Goal: Task Accomplishment & Management: Manage account settings

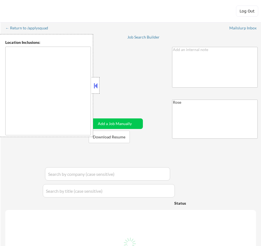
type textarea "Philadelphia, PA Camden, NJ Cherry Hill, NJ Wilmington, DE Norristown, PA Bensa…"
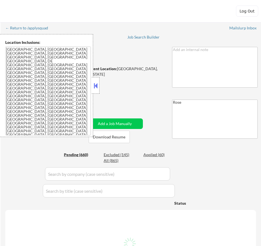
select select ""pending""
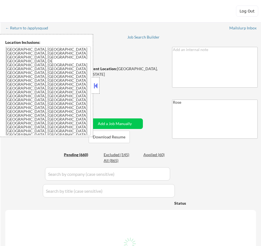
select select ""pending""
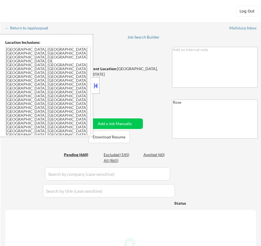
select select ""pending""
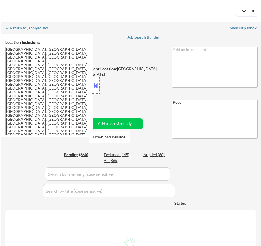
select select ""pending""
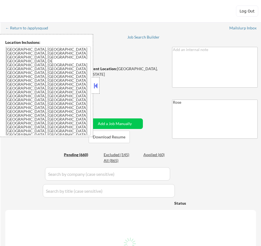
select select ""pending""
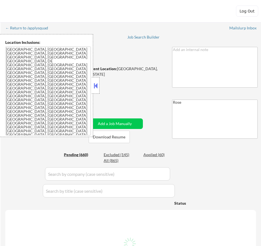
select select ""pending""
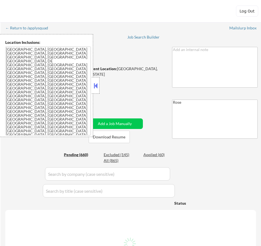
select select ""pending""
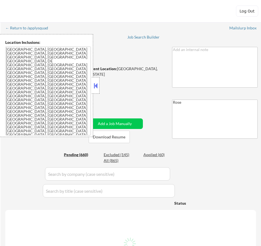
select select ""pending""
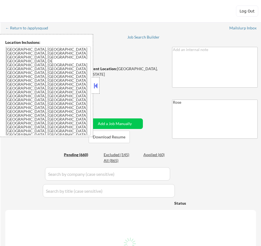
select select ""pending""
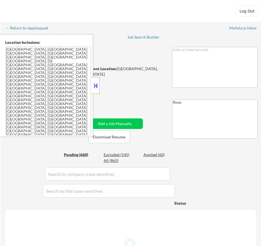
select select ""pending""
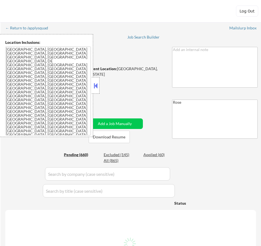
select select ""pending""
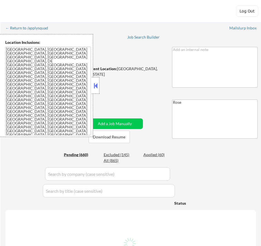
select select ""pending""
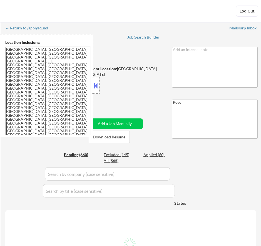
select select ""pending""
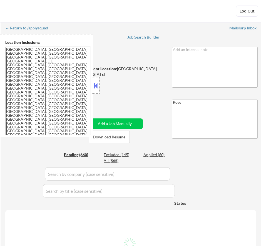
select select ""pending""
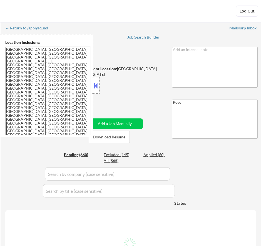
select select ""pending""
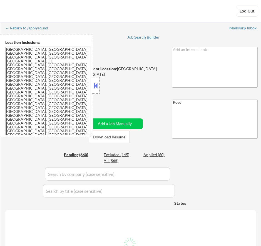
select select ""pending""
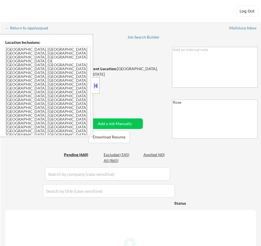
select select ""pending""
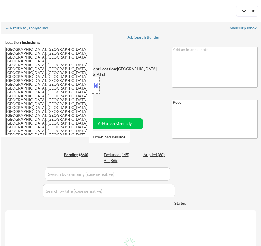
select select ""pending""
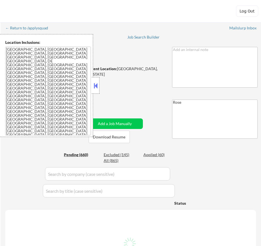
select select ""pending""
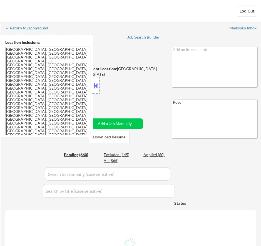
select select ""pending""
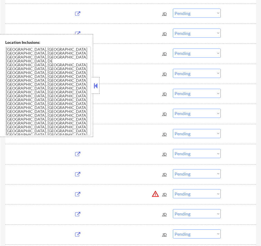
scroll to position [305, 0]
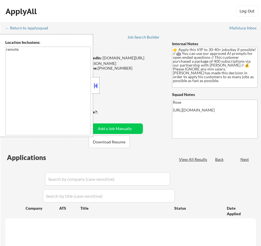
select select ""pending""
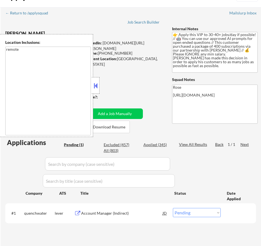
scroll to position [28, 0]
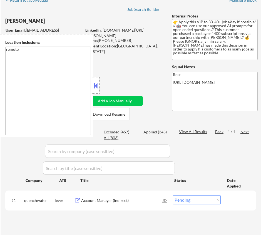
click at [95, 86] on button at bounding box center [95, 86] width 6 height 8
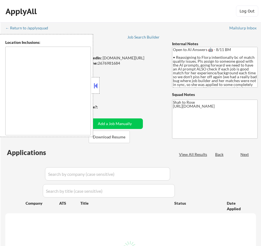
select select ""pending""
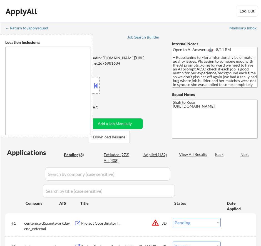
type textarea "remote"
click at [96, 85] on button at bounding box center [95, 86] width 6 height 8
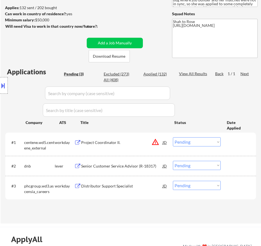
scroll to position [83, 0]
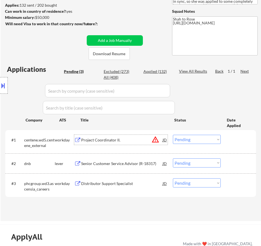
click at [135, 140] on div "Project Coordinator II." at bounding box center [121, 140] width 81 height 6
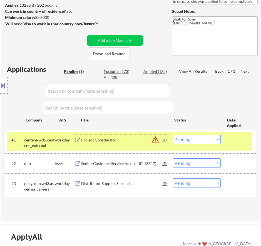
click at [204, 138] on select "Choose an option... Pending Applied Excluded (Questions) Excluded (Expired) Exc…" at bounding box center [197, 139] width 48 height 9
click at [173, 135] on select "Choose an option... Pending Applied Excluded (Questions) Excluded (Expired) Exc…" at bounding box center [197, 139] width 48 height 9
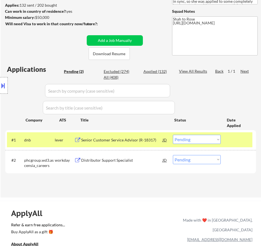
click at [154, 139] on div "Senior Customer Service Advisor (R-18317)" at bounding box center [121, 140] width 81 height 6
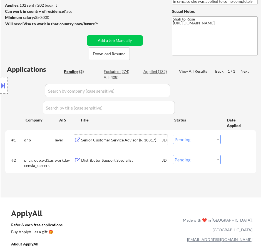
click at [212, 137] on select "Choose an option... Pending Applied Excluded (Questions) Excluded (Expired) Exc…" at bounding box center [197, 139] width 48 height 9
click at [173, 135] on select "Choose an option... Pending Applied Excluded (Questions) Excluded (Expired) Exc…" at bounding box center [197, 139] width 48 height 9
select select ""pending""
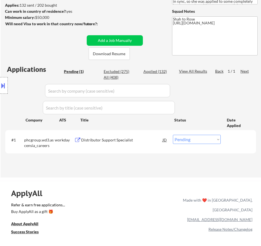
click at [143, 138] on div "Distributor Support Specialist" at bounding box center [121, 140] width 81 height 6
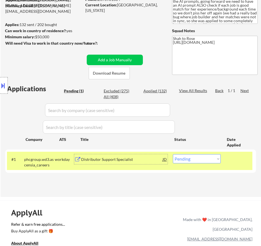
scroll to position [0, 0]
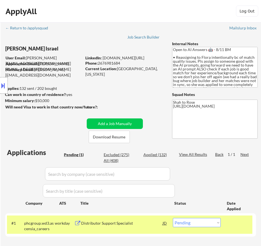
drag, startPoint x: 121, startPoint y: 63, endPoint x: 99, endPoint y: 61, distance: 22.3
click at [99, 61] on body "← Return to /applysquad Mailslurp Inbox Job Search Builder Nayeli Israel User E…" at bounding box center [130, 123] width 261 height 246
select select ""pending""
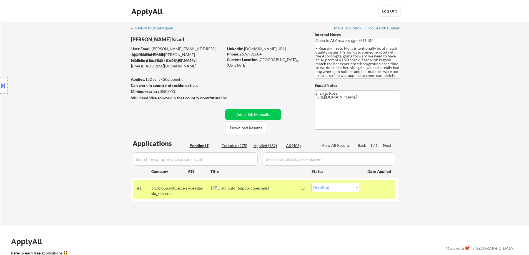
click at [260, 85] on div "← Return to /applysquad Mailslurp Inbox Job Search Builder Nayeli Israel User E…" at bounding box center [264, 121] width 277 height 199
drag, startPoint x: 263, startPoint y: 53, endPoint x: 240, endPoint y: 53, distance: 22.2
click at [240, 53] on div "Phone: 2676981684" at bounding box center [266, 54] width 79 height 6
copy div "2676981684"
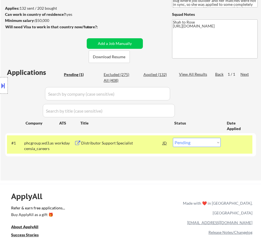
scroll to position [83, 0]
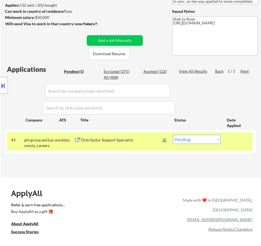
click at [200, 140] on select "Choose an option... Pending Applied Excluded (Questions) Excluded (Expired) Exc…" at bounding box center [197, 139] width 48 height 9
select select ""applied""
click at [173, 135] on select "Choose an option... Pending Applied Excluded (Questions) Excluded (Expired) Exc…" at bounding box center [197, 139] width 48 height 9
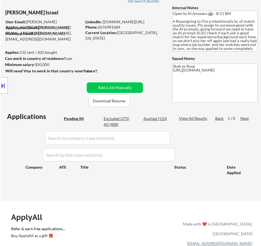
scroll to position [28, 0]
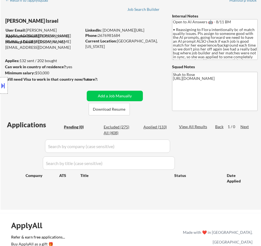
click at [161, 127] on div "Applied (133)" at bounding box center [157, 127] width 28 height 6
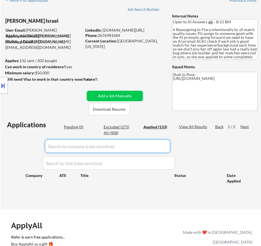
click at [162, 145] on input "input" at bounding box center [107, 146] width 125 height 13
select select ""applied""
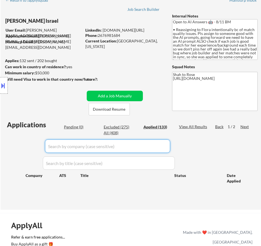
select select ""applied""
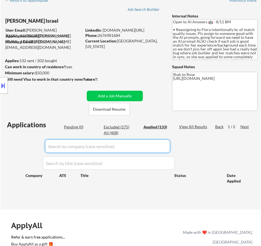
select select ""applied""
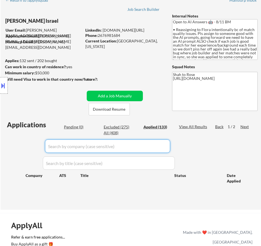
select select ""applied""
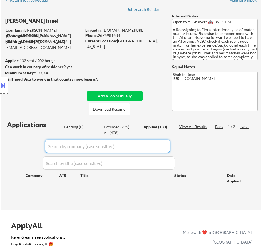
select select ""applied""
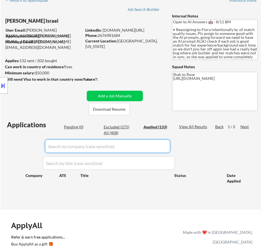
select select ""applied""
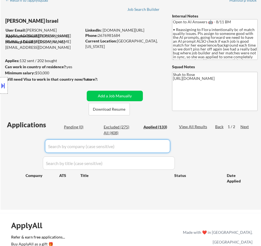
select select ""applied""
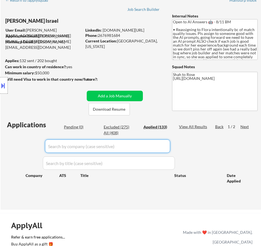
select select ""applied""
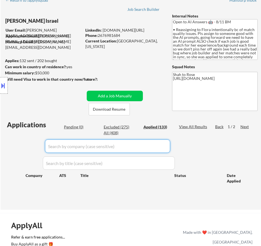
select select ""applied""
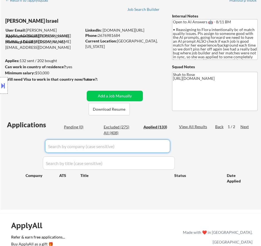
select select ""applied""
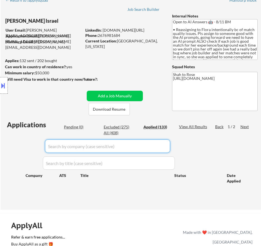
select select ""applied""
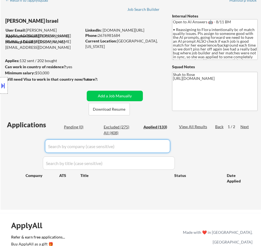
select select ""applied""
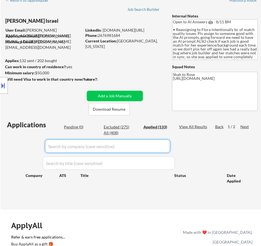
select select ""applied""
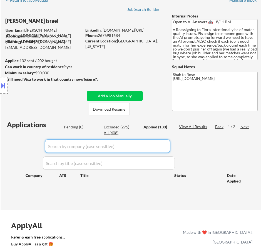
select select ""applied""
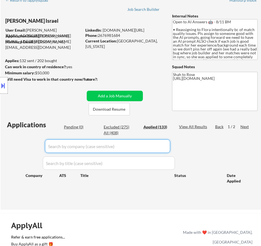
select select ""applied""
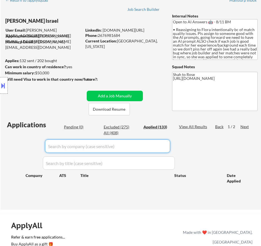
select select ""applied""
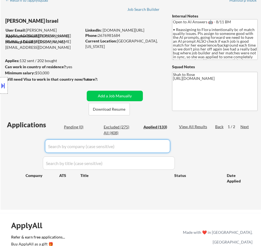
select select ""applied""
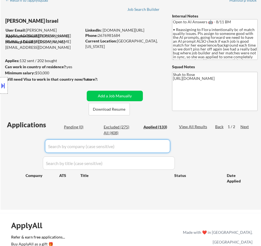
select select ""applied""
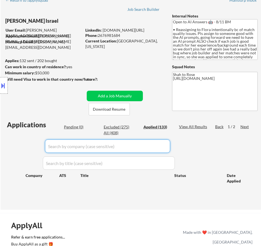
select select ""applied""
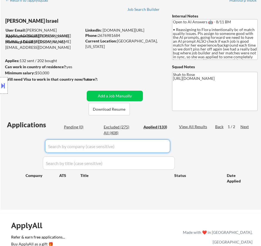
select select ""applied""
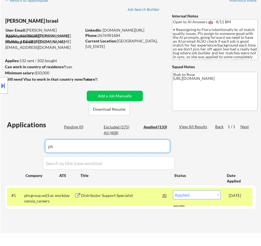
type input "p"
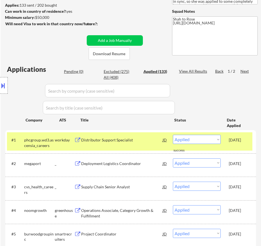
scroll to position [56, 0]
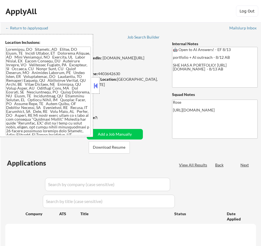
select select ""pending""
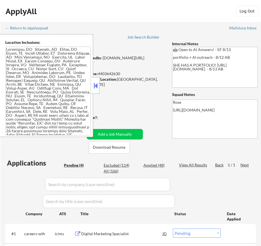
click at [95, 83] on button at bounding box center [95, 86] width 6 height 8
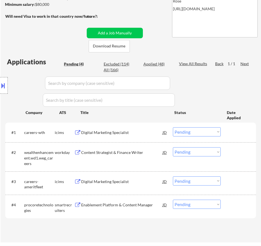
scroll to position [111, 0]
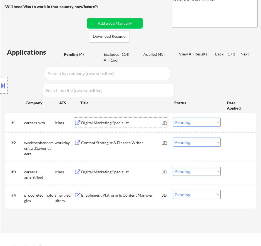
click at [132, 121] on div "Digital Marketing Specialist" at bounding box center [121, 123] width 81 height 6
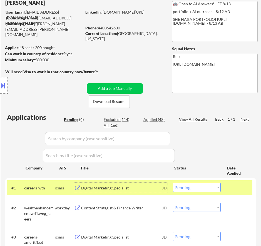
scroll to position [56, 0]
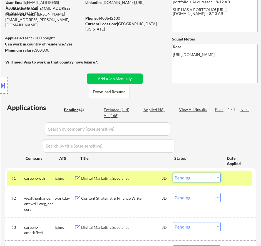
click at [213, 175] on select "Choose an option... Pending Applied Excluded (Questions) Excluded (Expired) Exc…" at bounding box center [197, 177] width 48 height 9
click at [173, 173] on select "Choose an option... Pending Applied Excluded (Questions) Excluded (Expired) Exc…" at bounding box center [197, 177] width 48 height 9
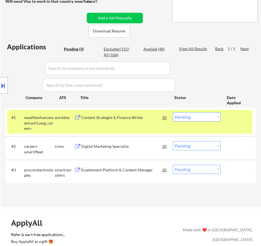
scroll to position [139, 0]
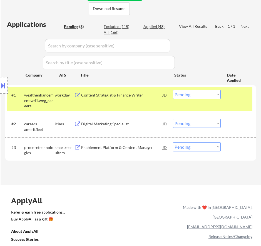
click at [137, 96] on div "Content Strategist & Finance Writer" at bounding box center [121, 95] width 81 height 6
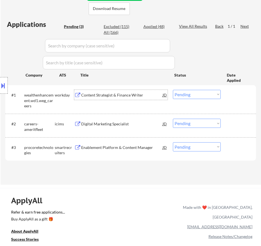
click at [195, 95] on select "Choose an option... Pending Applied Excluded (Questions) Excluded (Expired) Exc…" at bounding box center [197, 94] width 48 height 9
click at [173, 90] on select "Choose an option... Pending Applied Excluded (Questions) Excluded (Expired) Exc…" at bounding box center [197, 94] width 48 height 9
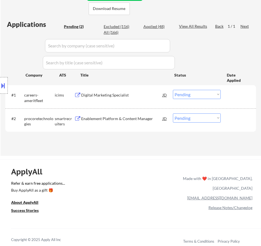
click at [134, 95] on div "Digital Marketing Specialist" at bounding box center [121, 95] width 81 height 6
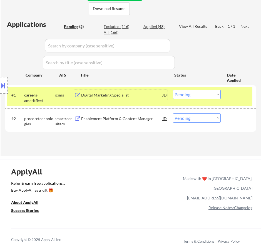
click at [197, 96] on select "Choose an option... Pending Applied Excluded (Questions) Excluded (Expired) Exc…" at bounding box center [197, 94] width 48 height 9
click at [173, 90] on select "Choose an option... Pending Applied Excluded (Questions) Excluded (Expired) Exc…" at bounding box center [197, 94] width 48 height 9
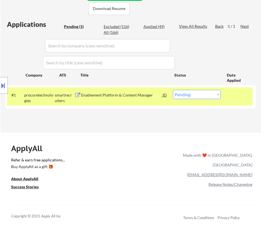
click at [142, 104] on div "#1 procoretechnologies smartrecruiters Enablement Platform & Content Manager JD…" at bounding box center [129, 96] width 245 height 18
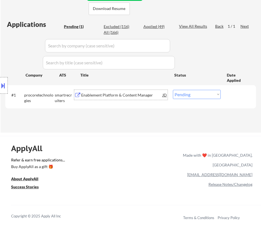
click at [140, 99] on div "Enablement Platform & Content Manager" at bounding box center [121, 95] width 81 height 10
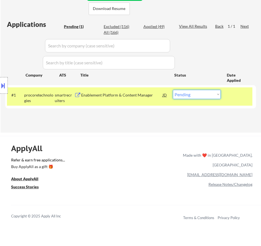
click at [211, 98] on select "Choose an option... Pending Applied Excluded (Questions) Excluded (Expired) Exc…" at bounding box center [197, 94] width 48 height 9
select select ""excluded__bad_match_""
click at [173, 90] on select "Choose an option... Pending Applied Excluded (Questions) Excluded (Expired) Exc…" at bounding box center [197, 94] width 48 height 9
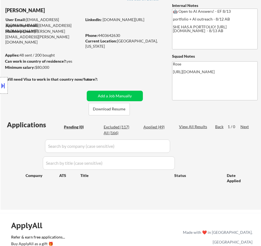
scroll to position [28, 0]
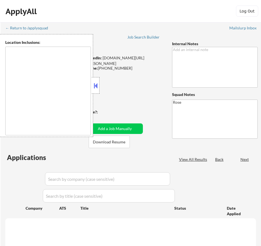
type textarea "[GEOGRAPHIC_DATA], [GEOGRAPHIC_DATA] [GEOGRAPHIC_DATA], [GEOGRAPHIC_DATA] [GEOG…"
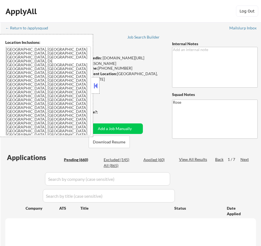
click at [96, 85] on button at bounding box center [95, 86] width 6 height 8
select select ""pending""
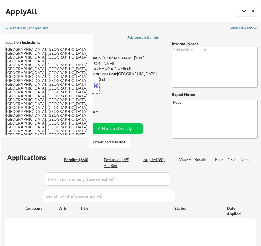
select select ""pending""
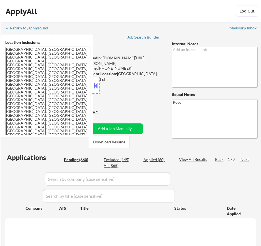
select select ""pending""
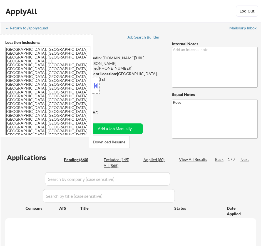
select select ""pending""
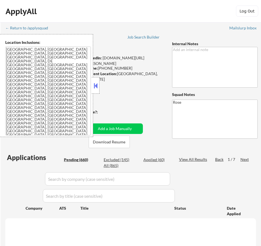
select select ""pending""
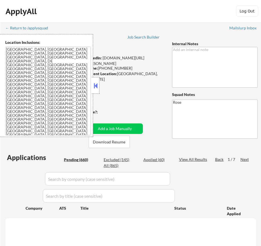
select select ""pending""
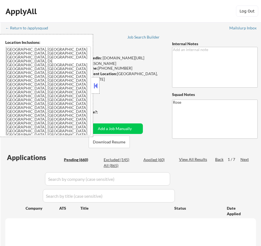
select select ""pending""
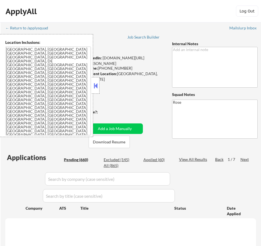
select select ""pending""
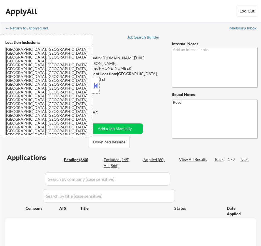
select select ""pending""
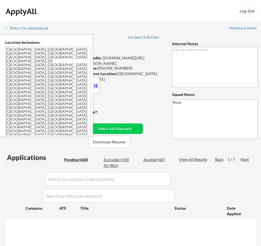
select select ""pending""
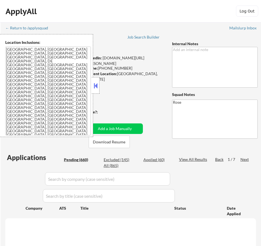
select select ""pending""
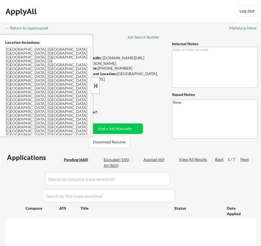
select select ""pending""
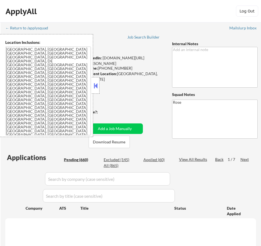
select select ""pending""
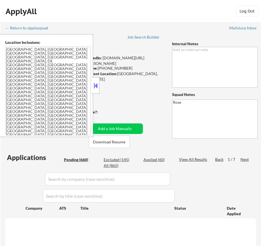
select select ""pending""
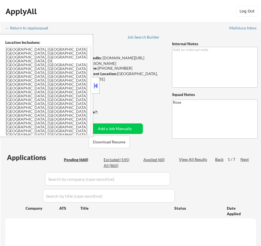
select select ""pending""
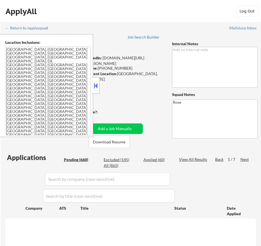
select select ""pending""
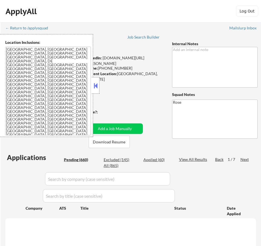
select select ""pending""
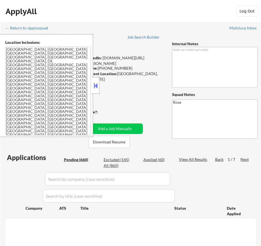
select select ""pending""
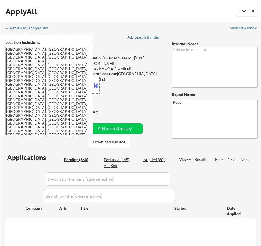
select select ""pending""
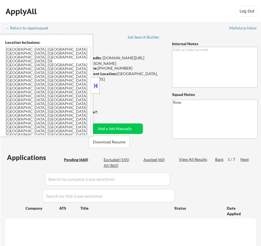
select select ""pending""
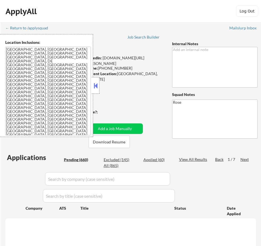
select select ""pending""
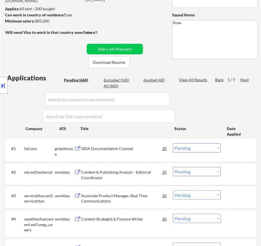
scroll to position [83, 0]
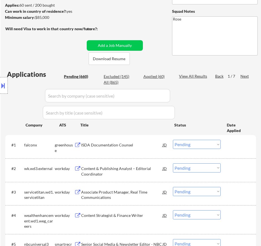
click at [128, 145] on div "ISDA Documentation Counsel" at bounding box center [121, 145] width 81 height 6
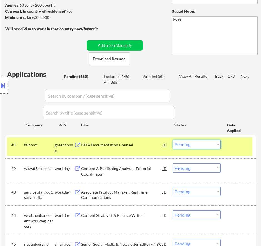
click at [202, 142] on select "Choose an option... Pending Applied Excluded (Questions) Excluded (Expired) Exc…" at bounding box center [197, 144] width 48 height 9
click at [173, 140] on select "Choose an option... Pending Applied Excluded (Questions) Excluded (Expired) Exc…" at bounding box center [197, 144] width 48 height 9
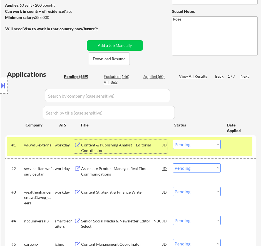
click at [152, 148] on div "Content & Publishing Analyst – Editorial Coordinator" at bounding box center [121, 147] width 81 height 11
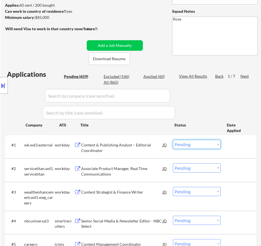
click at [206, 143] on select "Choose an option... Pending Applied Excluded (Questions) Excluded (Expired) Exc…" at bounding box center [197, 144] width 48 height 9
click at [173, 140] on select "Choose an option... Pending Applied Excluded (Questions) Excluded (Expired) Exc…" at bounding box center [197, 144] width 48 height 9
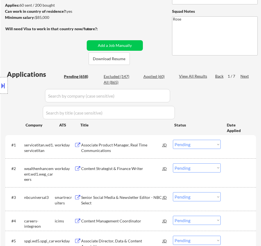
click at [138, 148] on div "Associate Product Manager, Real Time Communications" at bounding box center [121, 147] width 81 height 11
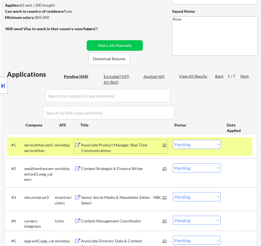
click at [204, 143] on select "Choose an option... Pending Applied Excluded (Questions) Excluded (Expired) Exc…" at bounding box center [197, 144] width 48 height 9
click at [173, 140] on select "Choose an option... Pending Applied Excluded (Questions) Excluded (Expired) Exc…" at bounding box center [197, 144] width 48 height 9
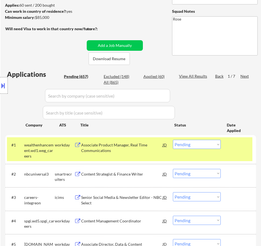
click at [154, 145] on div "Associate Product Manager, Real Time Communications" at bounding box center [121, 147] width 81 height 11
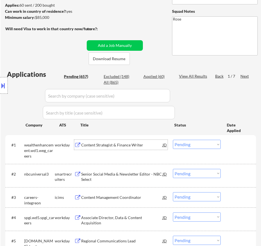
click at [211, 143] on select "Choose an option... Pending Applied Excluded (Questions) Excluded (Expired) Exc…" at bounding box center [197, 144] width 48 height 9
click at [173, 140] on select "Choose an option... Pending Applied Excluded (Questions) Excluded (Expired) Exc…" at bounding box center [197, 144] width 48 height 9
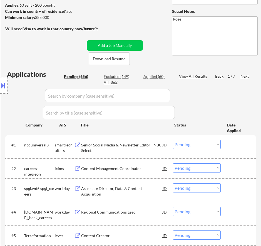
click at [145, 150] on div "Senior Social Media & Newsletter Editor - NBC Select" at bounding box center [121, 147] width 81 height 11
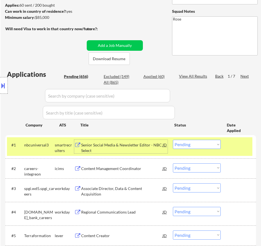
click at [210, 147] on select "Choose an option... Pending Applied Excluded (Questions) Excluded (Expired) Exc…" at bounding box center [197, 144] width 48 height 9
click at [173, 140] on select "Choose an option... Pending Applied Excluded (Questions) Excluded (Expired) Exc…" at bounding box center [197, 144] width 48 height 9
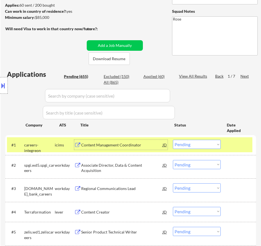
click at [140, 148] on div "Content Management Coordinator" at bounding box center [121, 145] width 81 height 6
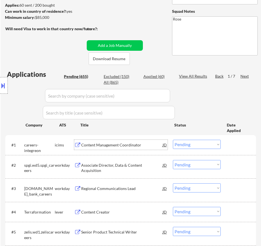
click at [183, 145] on select "Choose an option... Pending Applied Excluded (Questions) Excluded (Expired) Exc…" at bounding box center [197, 144] width 48 height 9
click at [173, 140] on select "Choose an option... Pending Applied Excluded (Questions) Excluded (Expired) Exc…" at bounding box center [197, 144] width 48 height 9
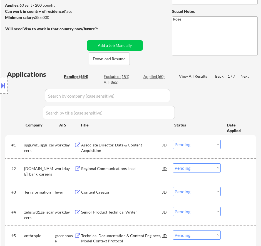
click at [143, 145] on div "Associate Director, Data & Content Acquisition" at bounding box center [121, 147] width 81 height 11
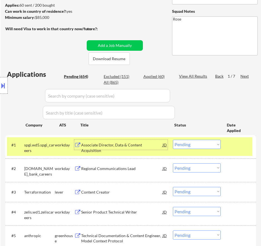
click at [207, 142] on select "Choose an option... Pending Applied Excluded (Questions) Excluded (Expired) Exc…" at bounding box center [197, 144] width 48 height 9
click at [173, 140] on select "Choose an option... Pending Applied Excluded (Questions) Excluded (Expired) Exc…" at bounding box center [197, 144] width 48 height 9
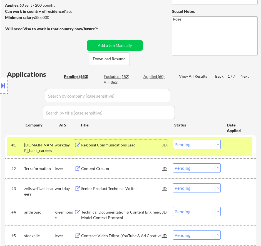
click at [147, 147] on div "Regional Communications Lead" at bounding box center [121, 145] width 81 height 6
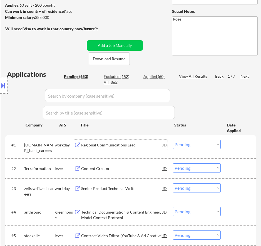
click at [206, 144] on select "Choose an option... Pending Applied Excluded (Questions) Excluded (Expired) Exc…" at bounding box center [197, 144] width 48 height 9
click at [173, 140] on select "Choose an option... Pending Applied Excluded (Questions) Excluded (Expired) Exc…" at bounding box center [197, 144] width 48 height 9
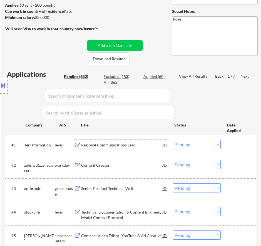
click at [142, 145] on div "Regional Communications Lead" at bounding box center [121, 145] width 81 height 6
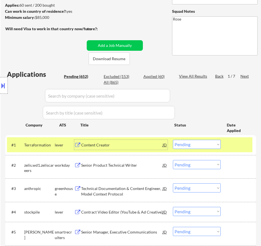
click at [202, 142] on select "Choose an option... Pending Applied Excluded (Questions) Excluded (Expired) Exc…" at bounding box center [197, 144] width 48 height 9
click at [173, 140] on select "Choose an option... Pending Applied Excluded (Questions) Excluded (Expired) Exc…" at bounding box center [197, 144] width 48 height 9
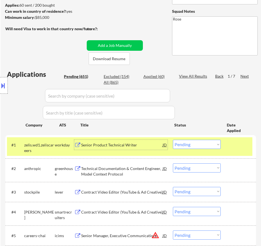
click at [147, 145] on div "Senior Product Technical Writer" at bounding box center [121, 145] width 81 height 6
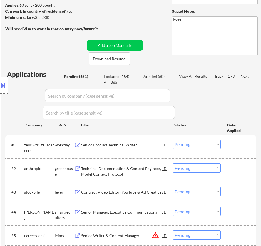
click at [193, 146] on select "Choose an option... Pending Applied Excluded (Questions) Excluded (Expired) Exc…" at bounding box center [197, 144] width 48 height 9
click at [173, 140] on select "Choose an option... Pending Applied Excluded (Questions) Excluded (Expired) Exc…" at bounding box center [197, 144] width 48 height 9
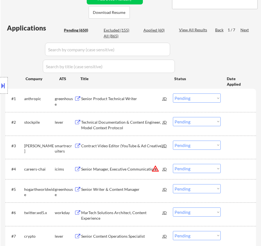
scroll to position [139, 0]
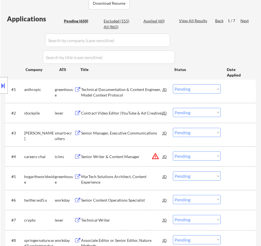
click at [147, 90] on div "Technical Documentation & Content Engineer, Model Context Protocol" at bounding box center [121, 92] width 81 height 11
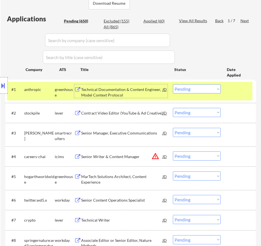
click at [193, 89] on select "Choose an option... Pending Applied Excluded (Questions) Excluded (Expired) Exc…" at bounding box center [197, 88] width 48 height 9
click at [173, 84] on select "Choose an option... Pending Applied Excluded (Questions) Excluded (Expired) Exc…" at bounding box center [197, 88] width 48 height 9
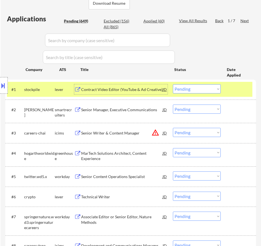
click at [148, 93] on div "Contract Video Editor (YouTube & Ad Creative)" at bounding box center [121, 89] width 81 height 10
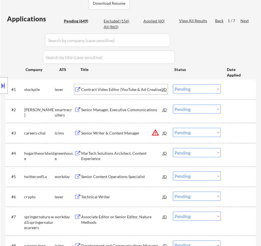
click at [205, 89] on select "Choose an option... Pending Applied Excluded (Questions) Excluded (Expired) Exc…" at bounding box center [197, 88] width 48 height 9
click at [173, 84] on select "Choose an option... Pending Applied Excluded (Questions) Excluded (Expired) Exc…" at bounding box center [197, 88] width 48 height 9
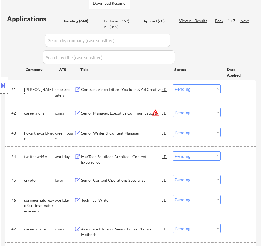
click at [117, 21] on div "Excluded (157)" at bounding box center [118, 21] width 28 height 6
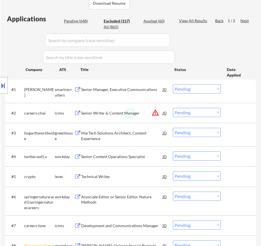
click at [143, 42] on input "input" at bounding box center [107, 40] width 125 height 13
select select ""excluded__location_""
select select ""excluded__bad_match_""
select select ""excluded__expired_""
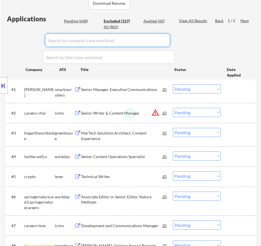
select select ""excluded__expired_""
select select ""excluded__bad_match_""
select select ""excluded__location_""
select select ""excluded""
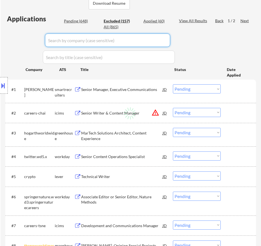
select select ""excluded__expired_""
select select ""excluded__bad_match_""
select select ""excluded""
select select ""excluded__location_""
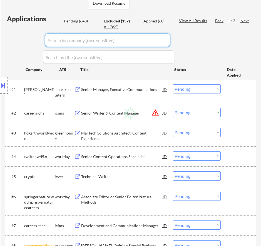
select select ""excluded__bad_match_""
select select ""excluded""
select select ""excluded__expired_""
select select ""excluded__salary_""
select select ""excluded__bad_match_""
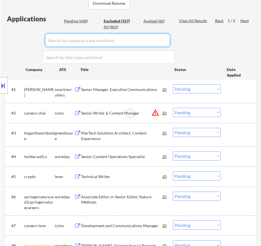
select select ""excluded""
select select ""excluded__bad_match_""
select select ""excluded__expired_""
select select ""excluded__location_""
select select ""excluded__bad_match_""
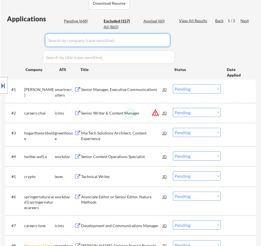
select select ""excluded__expired_""
select select ""excluded__location_""
select select ""excluded__bad_match_""
select select ""excluded""
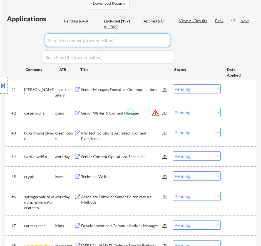
select select ""excluded""
select select ""excluded__expired_""
select select ""excluded__bad_match_""
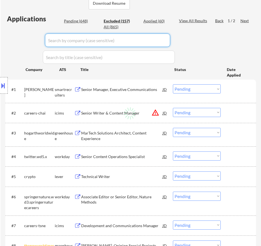
select select ""excluded__bad_match_""
select select ""excluded__salary_""
select select ""excluded__location_""
select select ""excluded__expired_""
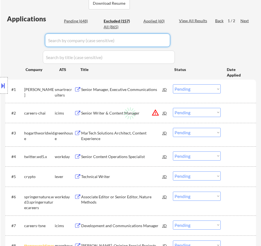
select select ""excluded__bad_match_""
select select ""excluded__salary_""
select select ""excluded__expired_""
select select ""excluded__bad_match_""
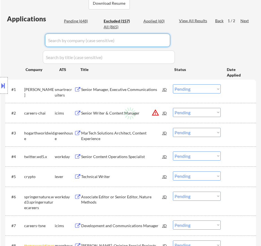
select select ""excluded__bad_match_""
select select ""excluded__salary_""
select select ""excluded__bad_match_""
select select ""excluded__salary_""
select select ""excluded__expired_""
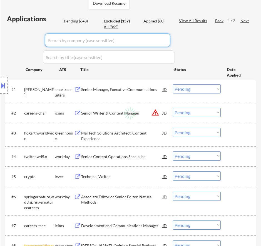
select select ""excluded__bad_match_""
select select ""excluded__location_""
select select ""excluded__expired_""
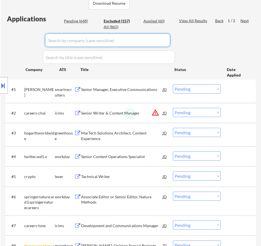
select select ""excluded""
select select ""excluded__expired_""
select select ""excluded""
select select ""excluded__expired_""
select select ""excluded__location_""
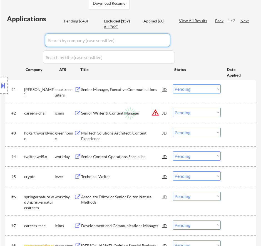
select select ""excluded""
select select ""excluded__expired_""
select select ""excluded__bad_match_""
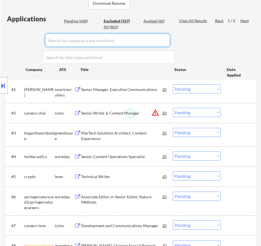
select select ""excluded__bad_match_""
select select ""excluded__salary_""
select select ""excluded__expired_""
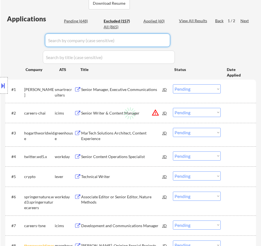
select select ""excluded__salary_""
select select ""excluded__expired_""
select select ""excluded""
select select ""excluded__bad_match_""
select select ""excluded__expired_""
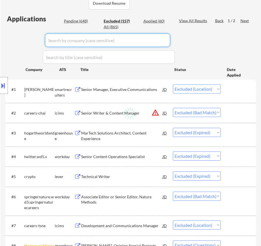
select select ""excluded__bad_match_""
select select ""excluded__expired_""
select select ""excluded""
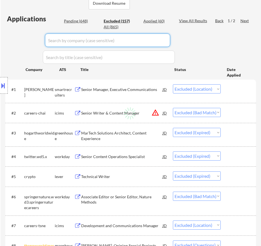
select select ""excluded__bad_match_""
select select ""excluded""
select select ""excluded__expired_""
select select ""excluded""
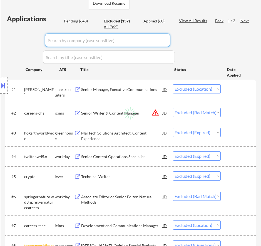
select select ""excluded__salary_""
select select ""excluded__expired_""
select select ""excluded__bad_match_""
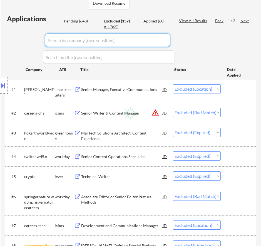
select select ""excluded""
select select ""excluded__bad_match_""
select select ""excluded__expired_""
select select ""excluded__salary_""
select select ""excluded__other_""
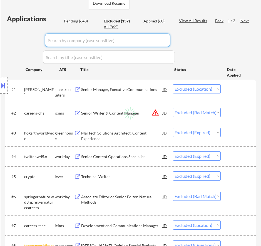
select select ""excluded""
select select ""excluded__bad_match_""
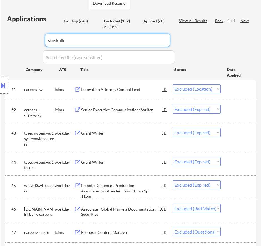
click at [55, 40] on div "Location Inclusions: Philadelphia, PA Camden, NJ Cherry Hill, NJ Wilmington, DE…" at bounding box center [49, 85] width 99 height 103
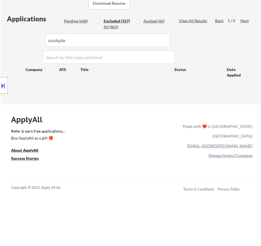
click at [57, 40] on div "Location Inclusions: Philadelphia, PA Camden, NJ Cherry Hill, NJ Wilmington, DE…" at bounding box center [49, 85] width 99 height 103
click at [56, 41] on div "Location Inclusions: Philadelphia, PA Camden, NJ Cherry Hill, NJ Wilmington, DE…" at bounding box center [49, 85] width 99 height 103
click at [64, 39] on div "Location Inclusions: Philadelphia, PA Camden, NJ Cherry Hill, NJ Wilmington, DE…" at bounding box center [49, 85] width 99 height 103
click at [66, 41] on div "Location Inclusions: Philadelphia, PA Camden, NJ Cherry Hill, NJ Wilmington, DE…" at bounding box center [49, 85] width 99 height 103
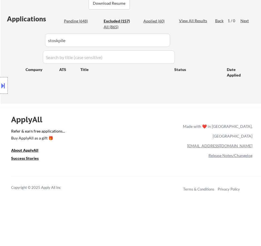
click at [118, 44] on input "input" at bounding box center [107, 40] width 125 height 13
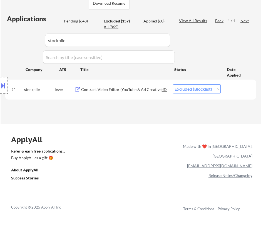
click at [216, 87] on select "Choose an option... Pending Applied Excluded (Questions) Excluded (Expired) Exc…" at bounding box center [197, 88] width 48 height 9
click at [173, 84] on select "Choose an option... Pending Applied Excluded (Questions) Excluded (Expired) Exc…" at bounding box center [197, 88] width 48 height 9
click at [82, 21] on div "Pending (648)" at bounding box center [78, 21] width 28 height 6
click at [161, 40] on input "input" at bounding box center [107, 40] width 125 height 13
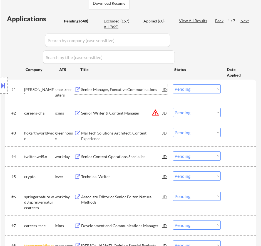
click at [155, 92] on div "Senior Manager, Executive Communications" at bounding box center [121, 90] width 81 height 6
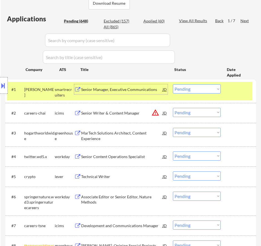
click at [187, 87] on select "Choose an option... Pending Applied Excluded (Questions) Excluded (Expired) Exc…" at bounding box center [197, 88] width 48 height 9
click at [173, 84] on select "Choose an option... Pending Applied Excluded (Questions) Excluded (Expired) Exc…" at bounding box center [197, 88] width 48 height 9
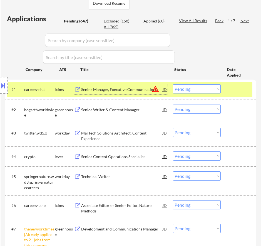
click at [125, 88] on div "Senior Manager, Executive Communications" at bounding box center [121, 90] width 81 height 6
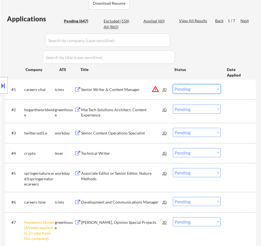
click at [197, 90] on select "Choose an option... Pending Applied Excluded (Questions) Excluded (Expired) Exc…" at bounding box center [197, 88] width 48 height 9
click at [173, 84] on select "Choose an option... Pending Applied Excluded (Questions) Excluded (Expired) Exc…" at bounding box center [197, 88] width 48 height 9
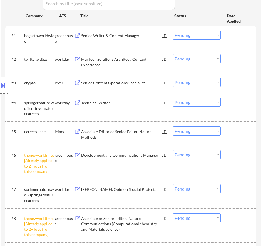
scroll to position [194, 0]
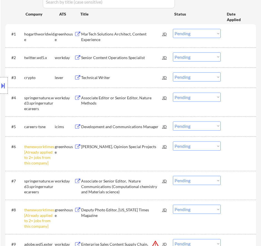
click at [215, 147] on select "Choose an option... Pending Applied Excluded (Questions) Excluded (Expired) Exc…" at bounding box center [197, 146] width 48 height 9
click at [173, 142] on select "Choose an option... Pending Applied Excluded (Questions) Excluded (Expired) Exc…" at bounding box center [197, 146] width 48 height 9
click at [217, 207] on select "Choose an option... Pending Applied Excluded (Questions) Excluded (Expired) Exc…" at bounding box center [197, 209] width 48 height 9
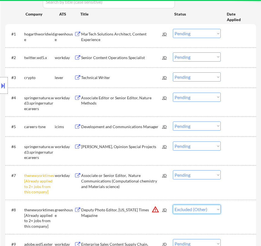
click at [173, 205] on select "Choose an option... Pending Applied Excluded (Questions) Excluded (Expired) Exc…" at bounding box center [197, 209] width 48 height 9
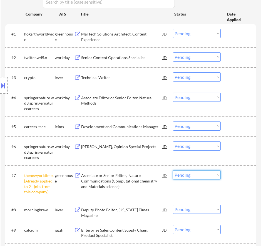
click at [216, 174] on select "Choose an option... Pending Applied Excluded (Questions) Excluded (Expired) Exc…" at bounding box center [197, 174] width 48 height 9
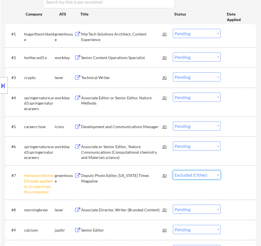
click at [173, 170] on select "Choose an option... Pending Applied Excluded (Questions) Excluded (Expired) Exc…" at bounding box center [197, 174] width 48 height 9
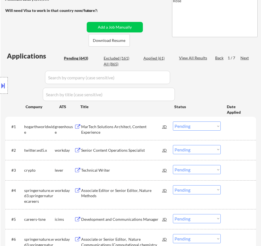
scroll to position [111, 0]
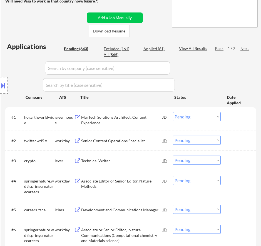
click at [153, 120] on div "MarTech Solutions Architect, Content Experience" at bounding box center [121, 120] width 81 height 11
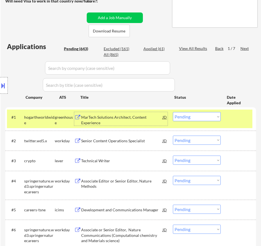
click at [200, 115] on select "Choose an option... Pending Applied Excluded (Questions) Excluded (Expired) Exc…" at bounding box center [197, 116] width 48 height 9
click at [173, 112] on select "Choose an option... Pending Applied Excluded (Questions) Excluded (Expired) Exc…" at bounding box center [197, 116] width 48 height 9
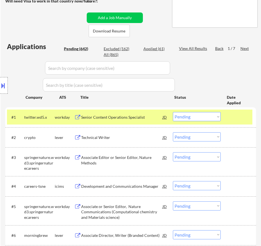
click at [140, 117] on div "Senior Content Operations Specialist" at bounding box center [121, 118] width 81 height 6
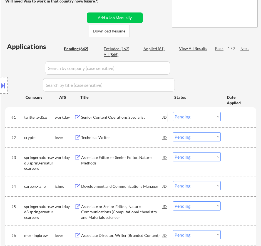
click at [193, 116] on select "Choose an option... Pending Applied Excluded (Questions) Excluded (Expired) Exc…" at bounding box center [197, 116] width 48 height 9
click at [173, 112] on select "Choose an option... Pending Applied Excluded (Questions) Excluded (Expired) Exc…" at bounding box center [197, 116] width 48 height 9
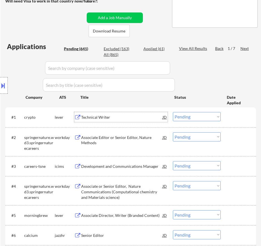
click at [142, 119] on div "Technical Writer" at bounding box center [121, 118] width 81 height 6
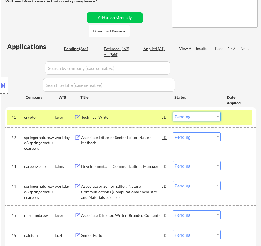
click at [194, 117] on select "Choose an option... Pending Applied Excluded (Questions) Excluded (Expired) Exc…" at bounding box center [197, 116] width 48 height 9
click at [173, 112] on select "Choose an option... Pending Applied Excluded (Questions) Excluded (Expired) Exc…" at bounding box center [197, 116] width 48 height 9
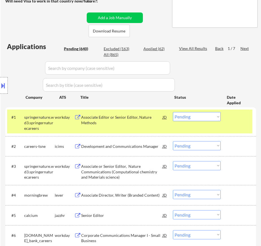
click at [139, 120] on div "Associate Editor or Senior Editor, Nature Methods" at bounding box center [121, 120] width 81 height 11
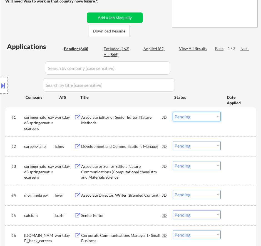
click at [204, 118] on select "Choose an option... Pending Applied Excluded (Questions) Excluded (Expired) Exc…" at bounding box center [197, 116] width 48 height 9
click at [173, 112] on select "Choose an option... Pending Applied Excluded (Questions) Excluded (Expired) Exc…" at bounding box center [197, 116] width 48 height 9
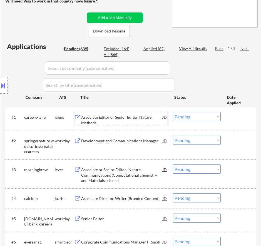
click at [151, 121] on div "Associate Editor or Senior Editor, Nature Methods" at bounding box center [121, 120] width 81 height 11
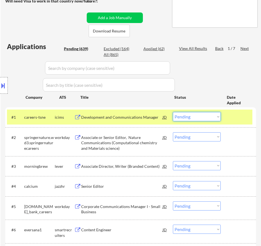
click at [192, 117] on select "Choose an option... Pending Applied Excluded (Questions) Excluded (Expired) Exc…" at bounding box center [197, 116] width 48 height 9
click at [173, 112] on select "Choose an option... Pending Applied Excluded (Questions) Excluded (Expired) Exc…" at bounding box center [197, 116] width 48 height 9
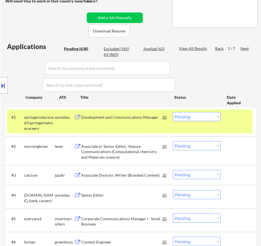
click at [149, 123] on div "#1 springernature.wd3.springernaturecareers workday Development and Communicati…" at bounding box center [129, 122] width 245 height 24
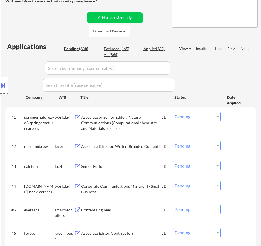
click at [147, 123] on div "Associate or Senior Editor, Nature Communications (Computational chemistry and …" at bounding box center [121, 123] width 81 height 16
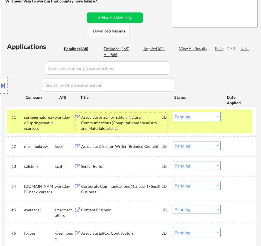
click at [205, 115] on select "Choose an option... Pending Applied Excluded (Questions) Excluded (Expired) Exc…" at bounding box center [197, 116] width 48 height 9
click at [173, 112] on select "Choose an option... Pending Applied Excluded (Questions) Excluded (Expired) Exc…" at bounding box center [197, 116] width 48 height 9
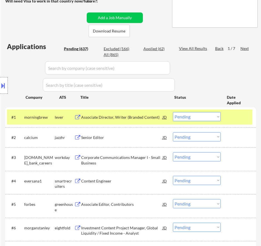
click at [147, 120] on div "Associate Director, Writer (Branded Content)" at bounding box center [121, 118] width 81 height 6
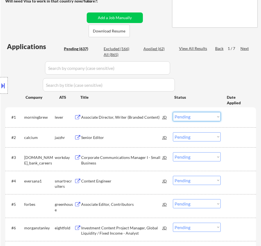
click at [185, 117] on select "Choose an option... Pending Applied Excluded (Questions) Excluded (Expired) Exc…" at bounding box center [197, 116] width 48 height 9
click at [173, 112] on select "Choose an option... Pending Applied Excluded (Questions) Excluded (Expired) Exc…" at bounding box center [197, 116] width 48 height 9
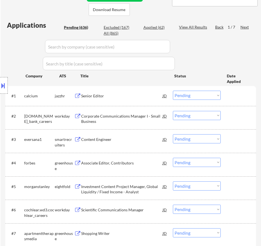
scroll to position [139, 0]
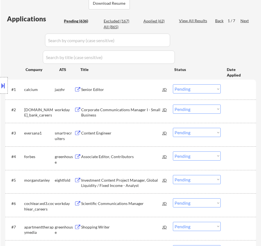
click at [145, 89] on div "Senior Editor" at bounding box center [121, 90] width 81 height 6
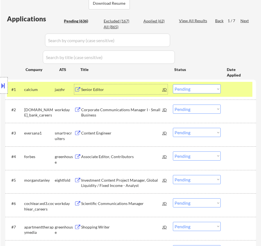
click at [200, 90] on select "Choose an option... Pending Applied Excluded (Questions) Excluded (Expired) Exc…" at bounding box center [197, 88] width 48 height 9
click at [173, 84] on select "Choose an option... Pending Applied Excluded (Questions) Excluded (Expired) Exc…" at bounding box center [197, 88] width 48 height 9
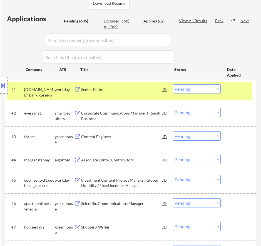
click at [128, 92] on div "Senior Editor" at bounding box center [121, 90] width 81 height 6
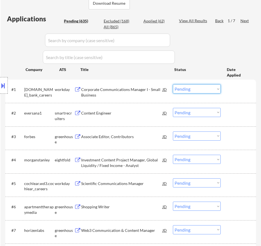
click at [180, 88] on select "Choose an option... Pending Applied Excluded (Questions) Excluded (Expired) Exc…" at bounding box center [197, 88] width 48 height 9
click at [173, 84] on select "Choose an option... Pending Applied Excluded (Questions) Excluded (Expired) Exc…" at bounding box center [197, 88] width 48 height 9
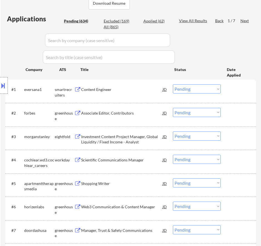
click at [138, 91] on div "Content Engineer" at bounding box center [121, 90] width 81 height 6
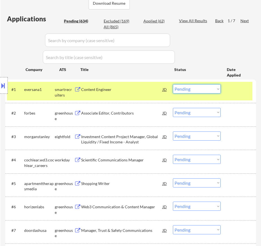
click at [200, 88] on select "Choose an option... Pending Applied Excluded (Questions) Excluded (Expired) Exc…" at bounding box center [197, 88] width 48 height 9
click at [173, 84] on select "Choose an option... Pending Applied Excluded (Questions) Excluded (Expired) Exc…" at bounding box center [197, 88] width 48 height 9
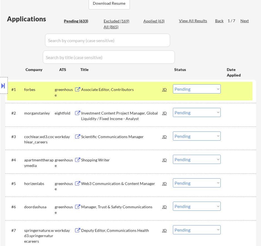
click at [141, 89] on div "Associate Editor, Contributors" at bounding box center [121, 90] width 81 height 6
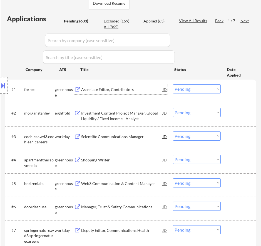
click at [195, 90] on select "Choose an option... Pending Applied Excluded (Questions) Excluded (Expired) Exc…" at bounding box center [197, 88] width 48 height 9
click at [173, 84] on select "Choose an option... Pending Applied Excluded (Questions) Excluded (Expired) Exc…" at bounding box center [197, 88] width 48 height 9
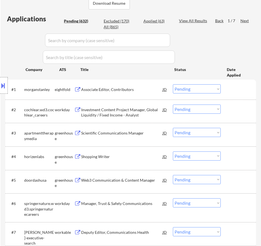
click at [147, 91] on div "Associate Editor, Contributors" at bounding box center [121, 90] width 81 height 6
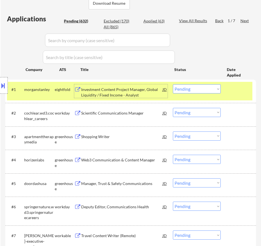
click at [160, 39] on input "input" at bounding box center [107, 40] width 125 height 13
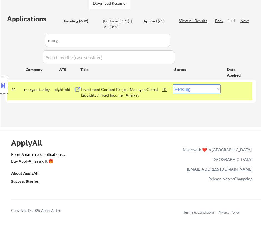
click at [124, 21] on div "Excluded (170)" at bounding box center [118, 21] width 28 height 6
click at [104, 28] on div "All (865)" at bounding box center [118, 27] width 28 height 6
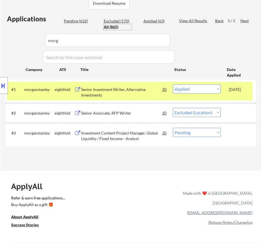
click at [180, 134] on select "Choose an option... Pending Applied Excluded (Questions) Excluded (Expired) Exc…" at bounding box center [197, 132] width 48 height 9
click at [173, 128] on select "Choose an option... Pending Applied Excluded (Questions) Excluded (Expired) Exc…" at bounding box center [197, 132] width 48 height 9
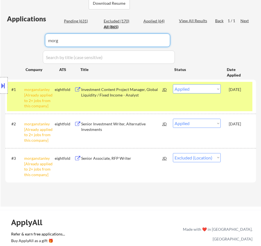
click at [129, 39] on input "input" at bounding box center [107, 40] width 125 height 13
drag, startPoint x: 120, startPoint y: 40, endPoint x: 52, endPoint y: 43, distance: 67.8
click at [77, 21] on div "Pending (631)" at bounding box center [78, 21] width 28 height 6
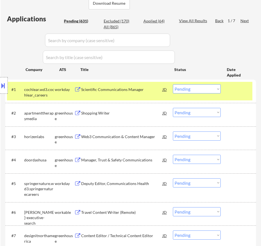
click at [153, 95] on div "#1 cochlear.wd3.cochlear_careers workday Scientific Communications Manager JD w…" at bounding box center [129, 91] width 245 height 18
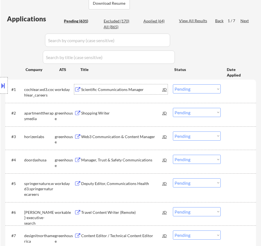
click at [148, 90] on div "Scientific Communications Manager" at bounding box center [121, 90] width 81 height 6
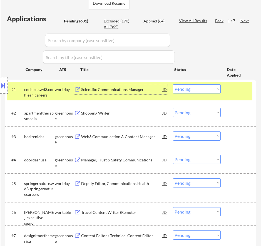
click at [185, 91] on select "Choose an option... Pending Applied Excluded (Questions) Excluded (Expired) Exc…" at bounding box center [197, 88] width 48 height 9
click at [173, 84] on select "Choose an option... Pending Applied Excluded (Questions) Excluded (Expired) Exc…" at bounding box center [197, 88] width 48 height 9
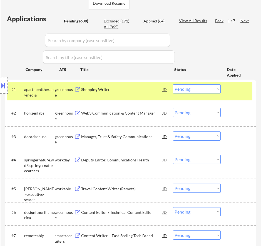
click at [143, 91] on div "Shopping Writer" at bounding box center [121, 90] width 81 height 6
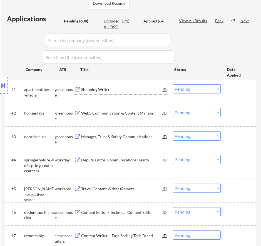
click at [186, 88] on select "Choose an option... Pending Applied Excluded (Questions) Excluded (Expired) Exc…" at bounding box center [197, 88] width 48 height 9
click at [173, 84] on select "Choose an option... Pending Applied Excluded (Questions) Excluded (Expired) Exc…" at bounding box center [197, 88] width 48 height 9
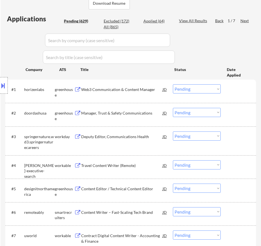
click at [138, 93] on div "Web3 Communication & Content Manager" at bounding box center [121, 89] width 81 height 10
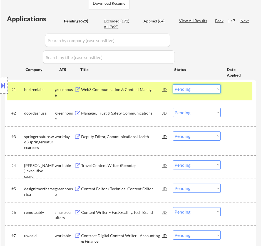
click at [186, 89] on select "Choose an option... Pending Applied Excluded (Questions) Excluded (Expired) Exc…" at bounding box center [197, 88] width 48 height 9
click at [173, 84] on select "Choose an option... Pending Applied Excluded (Questions) Excluded (Expired) Exc…" at bounding box center [197, 88] width 48 height 9
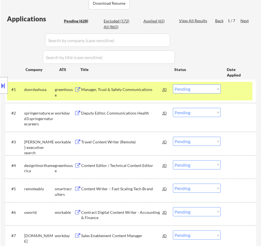
click at [135, 92] on div "Manager, Trust & Safety Communications" at bounding box center [121, 90] width 81 height 6
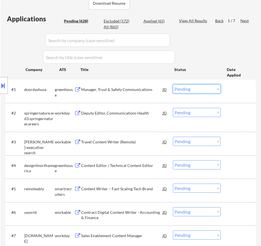
click at [194, 90] on select "Choose an option... Pending Applied Excluded (Questions) Excluded (Expired) Exc…" at bounding box center [197, 88] width 48 height 9
click at [173, 84] on select "Choose an option... Pending Applied Excluded (Questions) Excluded (Expired) Exc…" at bounding box center [197, 88] width 48 height 9
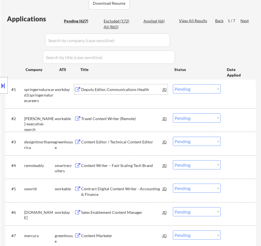
click at [144, 92] on div "Deputy Editor, Communications Health" at bounding box center [121, 90] width 81 height 6
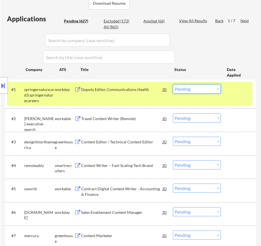
click at [216, 87] on select "Choose an option... Pending Applied Excluded (Questions) Excluded (Expired) Exc…" at bounding box center [197, 88] width 48 height 9
click at [173, 84] on select "Choose an option... Pending Applied Excluded (Questions) Excluded (Expired) Exc…" at bounding box center [197, 88] width 48 height 9
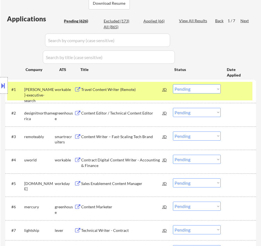
click at [144, 89] on div "Travel Content Writer (Remote)" at bounding box center [121, 90] width 81 height 6
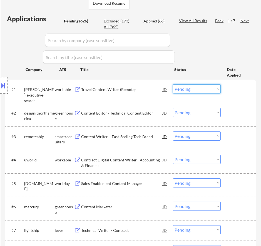
click at [203, 88] on select "Choose an option... Pending Applied Excluded (Questions) Excluded (Expired) Exc…" at bounding box center [197, 88] width 48 height 9
click at [173, 84] on select "Choose an option... Pending Applied Excluded (Questions) Excluded (Expired) Exc…" at bounding box center [197, 88] width 48 height 9
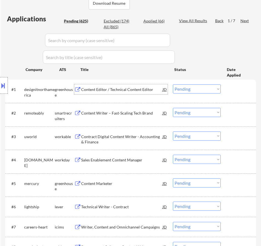
click at [142, 90] on div "Content Editor / Technical Content Editor" at bounding box center [121, 90] width 81 height 6
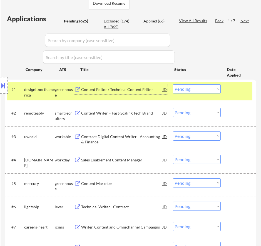
click at [196, 87] on select "Choose an option... Pending Applied Excluded (Questions) Excluded (Expired) Exc…" at bounding box center [197, 88] width 48 height 9
click at [173, 84] on select "Choose an option... Pending Applied Excluded (Questions) Excluded (Expired) Exc…" at bounding box center [197, 88] width 48 height 9
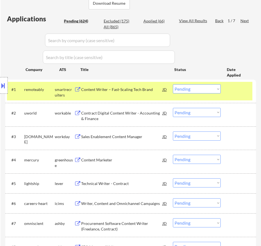
click at [149, 93] on div "Content Writer – Fast-Scaling Tech Brand" at bounding box center [121, 89] width 81 height 10
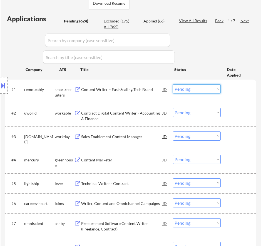
click at [203, 88] on select "Choose an option... Pending Applied Excluded (Questions) Excluded (Expired) Exc…" at bounding box center [197, 88] width 48 height 9
click at [173, 84] on select "Choose an option... Pending Applied Excluded (Questions) Excluded (Expired) Exc…" at bounding box center [197, 88] width 48 height 9
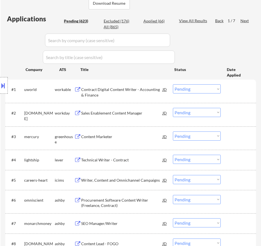
click at [144, 92] on div "Contract Digital Content Writer - Accounting & Finance" at bounding box center [121, 92] width 81 height 11
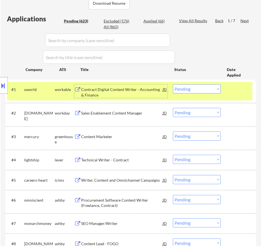
click at [196, 90] on select "Choose an option... Pending Applied Excluded (Questions) Excluded (Expired) Exc…" at bounding box center [197, 88] width 48 height 9
click at [173, 84] on select "Choose an option... Pending Applied Excluded (Questions) Excluded (Expired) Exc…" at bounding box center [197, 88] width 48 height 9
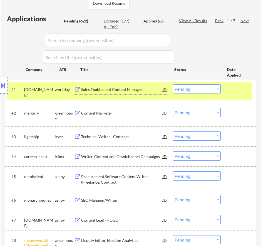
click at [148, 91] on div "Sales Enablement Content Manager" at bounding box center [121, 90] width 81 height 6
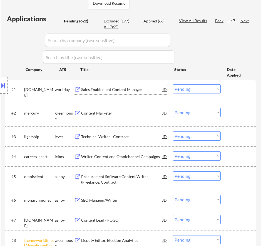
click at [210, 89] on select "Choose an option... Pending Applied Excluded (Questions) Excluded (Expired) Exc…" at bounding box center [197, 88] width 48 height 9
click at [173, 84] on select "Choose an option... Pending Applied Excluded (Questions) Excluded (Expired) Exc…" at bounding box center [197, 88] width 48 height 9
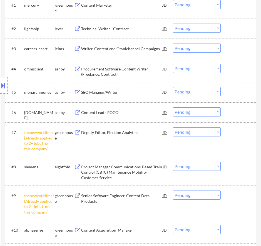
scroll to position [250, 0]
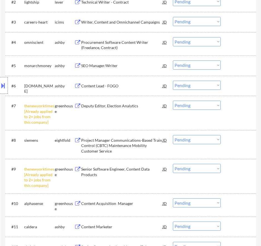
click at [207, 105] on select "Choose an option... Pending Applied Excluded (Questions) Excluded (Expired) Exc…" at bounding box center [197, 105] width 48 height 9
click at [173, 101] on select "Choose an option... Pending Applied Excluded (Questions) Excluded (Expired) Exc…" at bounding box center [197, 105] width 48 height 9
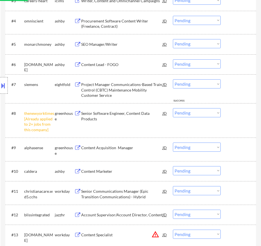
scroll to position [278, 0]
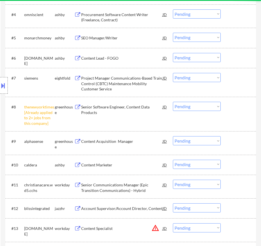
click at [196, 106] on select "Choose an option... Pending Applied Excluded (Questions) Excluded (Expired) Exc…" at bounding box center [197, 106] width 48 height 9
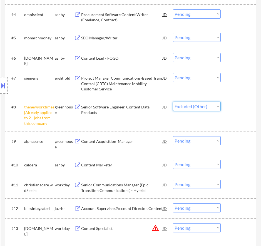
click at [173, 102] on select "Choose an option... Pending Applied Excluded (Questions) Excluded (Expired) Exc…" at bounding box center [197, 106] width 48 height 9
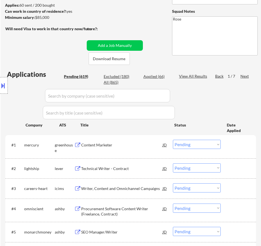
scroll to position [111, 0]
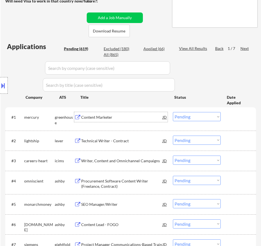
click at [146, 120] on div "Content Marketer" at bounding box center [121, 117] width 81 height 10
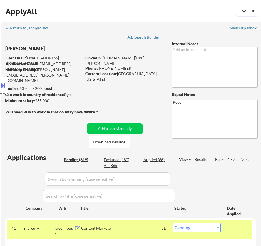
select select ""pending""
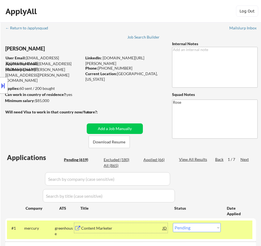
select select ""pending""
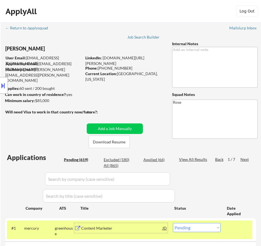
select select ""pending""
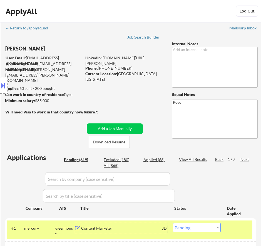
select select ""pending""
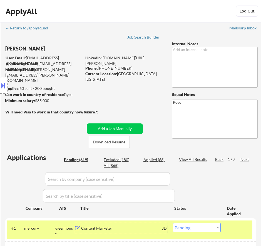
select select ""pending""
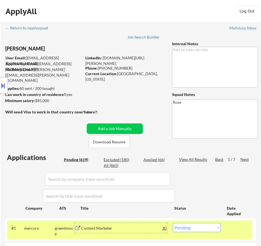
select select ""pending""
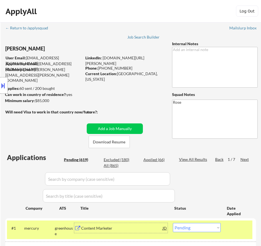
select select ""pending""
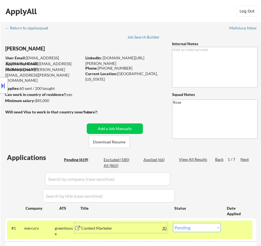
select select ""pending""
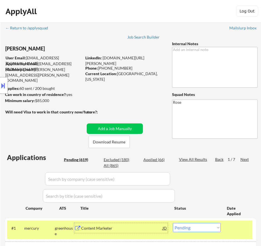
select select ""pending""
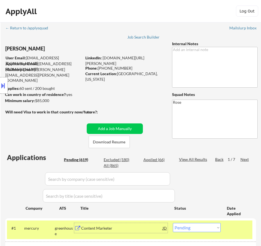
select select ""pending""
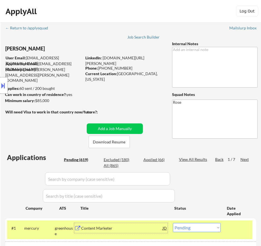
select select ""pending""
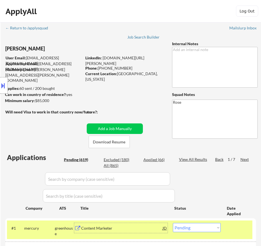
select select ""pending""
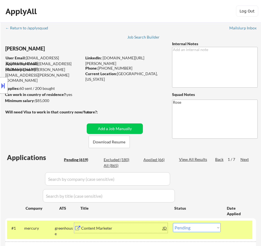
select select ""pending""
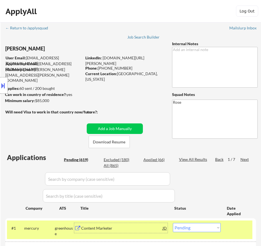
select select ""pending""
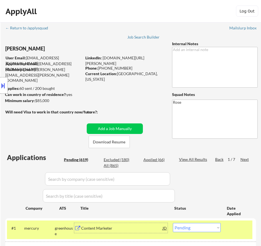
select select ""pending""
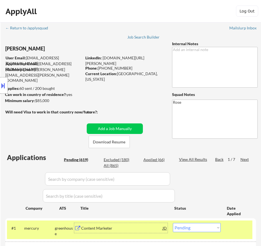
select select ""pending""
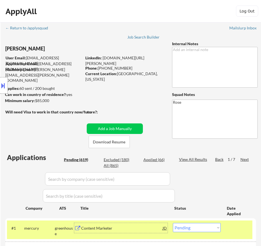
select select ""pending""
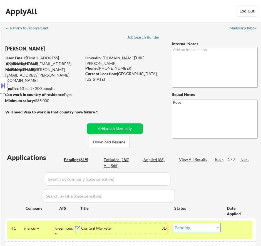
select select ""pending""
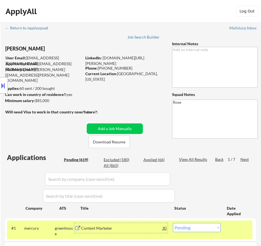
select select ""pending""
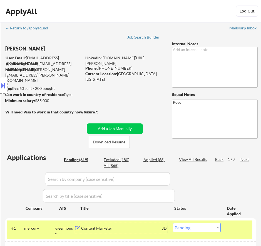
select select ""pending""
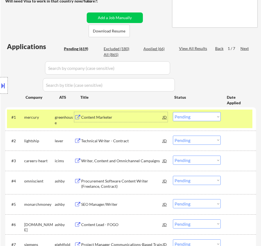
scroll to position [111, 0]
click at [200, 116] on select "Choose an option... Pending Applied Excluded (Questions) Excluded (Expired) Exc…" at bounding box center [197, 116] width 48 height 9
click at [173, 112] on select "Choose an option... Pending Applied Excluded (Questions) Excluded (Expired) Exc…" at bounding box center [197, 116] width 48 height 9
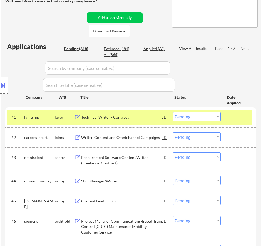
click at [130, 116] on div "Technical Writer - Contract" at bounding box center [121, 118] width 81 height 6
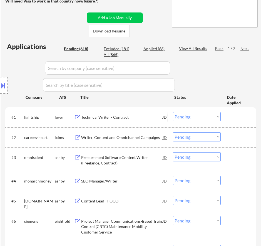
click at [194, 116] on select "Choose an option... Pending Applied Excluded (Questions) Excluded (Expired) Exc…" at bounding box center [197, 116] width 48 height 9
click at [173, 112] on select "Choose an option... Pending Applied Excluded (Questions) Excluded (Expired) Exc…" at bounding box center [197, 116] width 48 height 9
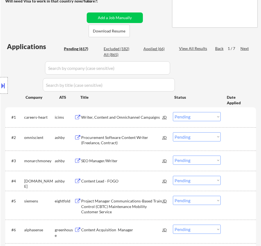
click at [150, 117] on div "Writer, Content and Omnichannel Campaigns" at bounding box center [121, 118] width 81 height 6
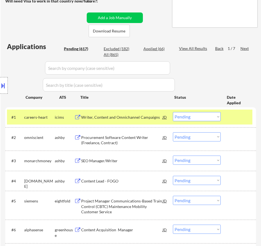
click at [2, 85] on button at bounding box center [3, 85] width 6 height 9
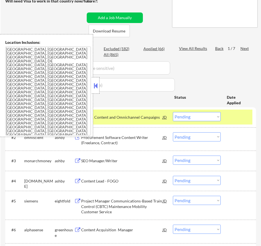
click at [95, 85] on button at bounding box center [95, 86] width 6 height 8
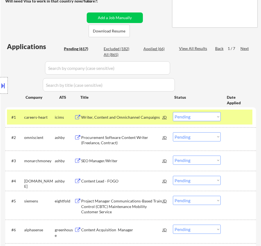
drag, startPoint x: 205, startPoint y: 116, endPoint x: 202, endPoint y: 121, distance: 5.3
click at [205, 116] on select "Choose an option... Pending Applied Excluded (Questions) Excluded (Expired) Exc…" at bounding box center [197, 116] width 48 height 9
click at [173, 112] on select "Choose an option... Pending Applied Excluded (Questions) Excluded (Expired) Exc…" at bounding box center [197, 116] width 48 height 9
click at [146, 119] on div "Writer, Content and Omnichannel Campaigns" at bounding box center [121, 118] width 81 height 6
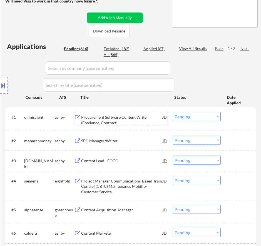
click at [191, 115] on select "Choose an option... Pending Applied Excluded (Questions) Excluded (Expired) Exc…" at bounding box center [197, 116] width 48 height 9
click at [147, 122] on div "Procurement Software Content Writer (Freelance, Contract)" at bounding box center [121, 120] width 81 height 11
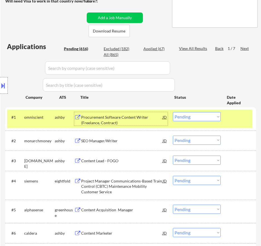
click at [198, 116] on select "Choose an option... Pending Applied Excluded (Questions) Excluded (Expired) Exc…" at bounding box center [197, 116] width 48 height 9
click at [173, 112] on select "Choose an option... Pending Applied Excluded (Questions) Excluded (Expired) Exc…" at bounding box center [197, 116] width 48 height 9
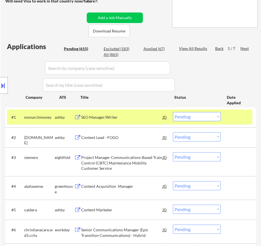
click at [142, 117] on div "SEO Manager/Writer" at bounding box center [121, 118] width 81 height 6
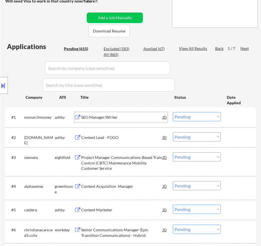
click at [192, 115] on select "Choose an option... Pending Applied Excluded (Questions) Excluded (Expired) Exc…" at bounding box center [197, 116] width 48 height 9
click at [173, 112] on select "Choose an option... Pending Applied Excluded (Questions) Excluded (Expired) Exc…" at bounding box center [197, 116] width 48 height 9
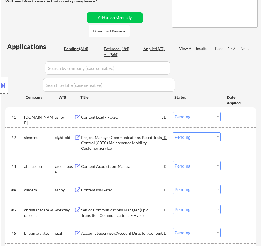
click at [146, 118] on div "Content Lead - FOGO" at bounding box center [121, 118] width 81 height 6
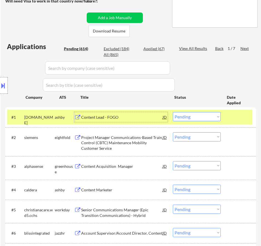
click at [200, 117] on select "Choose an option... Pending Applied Excluded (Questions) Excluded (Expired) Exc…" at bounding box center [197, 116] width 48 height 9
click at [173, 112] on select "Choose an option... Pending Applied Excluded (Questions) Excluded (Expired) Exc…" at bounding box center [197, 116] width 48 height 9
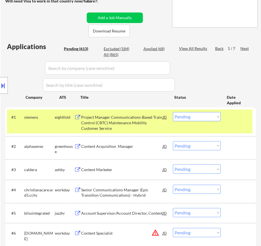
click at [150, 125] on div "Project Manager Communications-Based Train Control (CBTC) Maintenance Mobility …" at bounding box center [121, 123] width 81 height 16
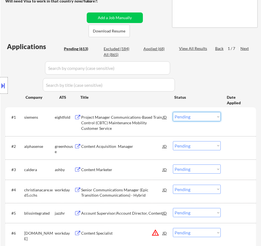
click at [189, 116] on select "Choose an option... Pending Applied Excluded (Questions) Excluded (Expired) Exc…" at bounding box center [197, 116] width 48 height 9
click at [173, 112] on select "Choose an option... Pending Applied Excluded (Questions) Excluded (Expired) Exc…" at bounding box center [197, 116] width 48 height 9
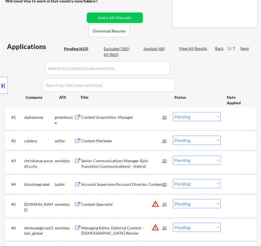
click at [152, 118] on div "Content Acquisition Manager" at bounding box center [121, 118] width 81 height 6
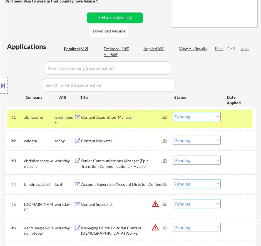
click at [215, 116] on select "Choose an option... Pending Applied Excluded (Questions) Excluded (Expired) Exc…" at bounding box center [197, 116] width 48 height 9
click at [173, 112] on select "Choose an option... Pending Applied Excluded (Questions) Excluded (Expired) Exc…" at bounding box center [197, 116] width 48 height 9
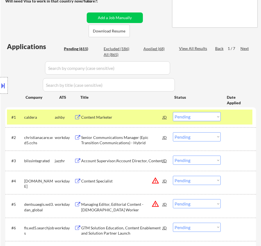
click at [152, 118] on div "Content Marketer" at bounding box center [121, 118] width 81 height 6
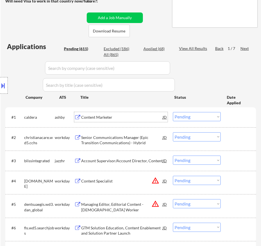
click at [200, 116] on select "Choose an option... Pending Applied Excluded (Questions) Excluded (Expired) Exc…" at bounding box center [197, 116] width 48 height 9
click at [173, 112] on select "Choose an option... Pending Applied Excluded (Questions) Excluded (Expired) Exc…" at bounding box center [197, 116] width 48 height 9
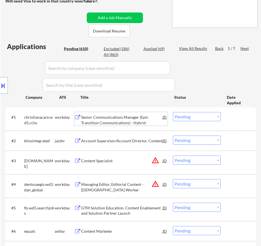
click at [121, 119] on div "Senior Communications Manager (Epic Transition Communications) - Hybrid" at bounding box center [121, 120] width 81 height 11
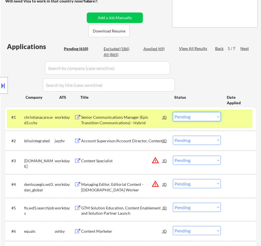
click at [211, 116] on select "Choose an option... Pending Applied Excluded (Questions) Excluded (Expired) Exc…" at bounding box center [197, 116] width 48 height 9
click at [173, 112] on select "Choose an option... Pending Applied Excluded (Questions) Excluded (Expired) Exc…" at bounding box center [197, 116] width 48 height 9
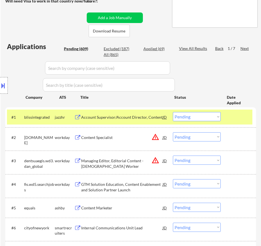
scroll to position [139, 0]
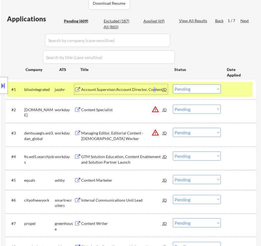
click at [152, 90] on div "Account Supervisor/Account Director, Content" at bounding box center [121, 90] width 81 height 6
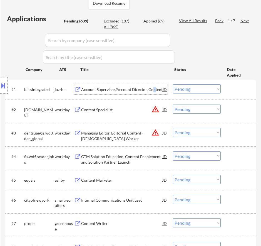
click at [184, 89] on select "Choose an option... Pending Applied Excluded (Questions) Excluded (Expired) Exc…" at bounding box center [197, 88] width 48 height 9
click at [173, 84] on select "Choose an option... Pending Applied Excluded (Questions) Excluded (Expired) Exc…" at bounding box center [197, 88] width 48 height 9
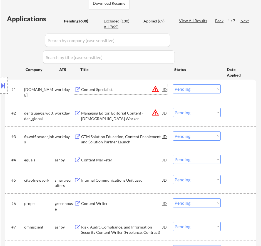
click at [144, 89] on div "Content Specialist" at bounding box center [121, 90] width 81 height 6
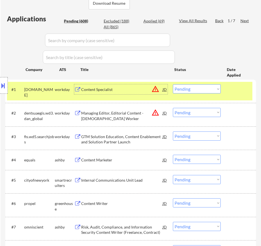
click at [188, 88] on select "Choose an option... Pending Applied Excluded (Questions) Excluded (Expired) Exc…" at bounding box center [197, 88] width 48 height 9
click at [173, 84] on select "Choose an option... Pending Applied Excluded (Questions) Excluded (Expired) Exc…" at bounding box center [197, 88] width 48 height 9
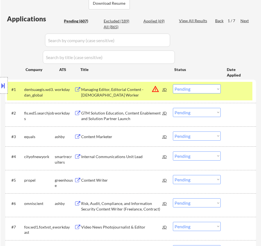
click at [145, 90] on div "Managing Editor, Editorial Content - Temporary Worker" at bounding box center [121, 92] width 81 height 11
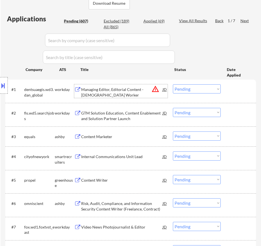
click at [190, 90] on select "Choose an option... Pending Applied Excluded (Questions) Excluded (Expired) Exc…" at bounding box center [197, 88] width 48 height 9
click at [173, 84] on select "Choose an option... Pending Applied Excluded (Questions) Excluded (Expired) Exc…" at bounding box center [197, 88] width 48 height 9
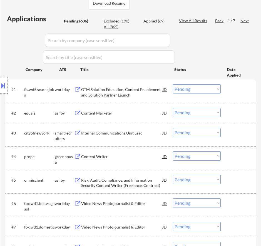
click at [138, 91] on div "GTM Solution Education, Content Enablement and Solution Partner Launch" at bounding box center [121, 92] width 81 height 11
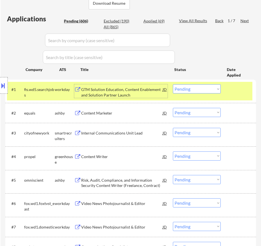
click at [195, 90] on select "Choose an option... Pending Applied Excluded (Questions) Excluded (Expired) Exc…" at bounding box center [197, 88] width 48 height 9
click at [173, 84] on select "Choose an option... Pending Applied Excluded (Questions) Excluded (Expired) Exc…" at bounding box center [197, 88] width 48 height 9
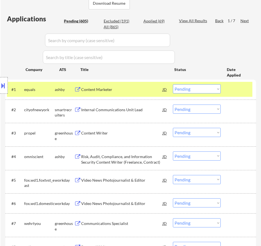
click at [141, 90] on div "Content Marketer" at bounding box center [121, 90] width 81 height 6
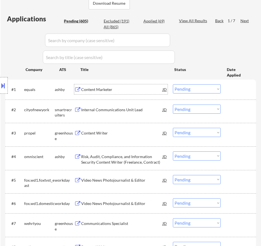
click at [196, 89] on select "Choose an option... Pending Applied Excluded (Questions) Excluded (Expired) Exc…" at bounding box center [197, 88] width 48 height 9
click at [173, 84] on select "Choose an option... Pending Applied Excluded (Questions) Excluded (Expired) Exc…" at bounding box center [197, 88] width 48 height 9
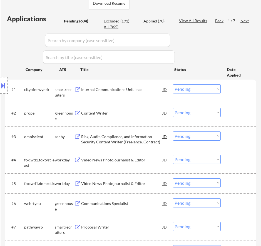
scroll to position [167, 0]
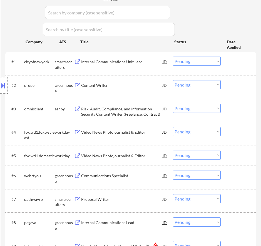
click at [135, 64] on div "Internal Communications Unit Lead" at bounding box center [121, 62] width 81 height 6
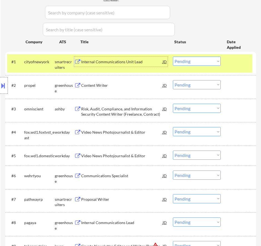
click at [194, 60] on select "Choose an option... Pending Applied Excluded (Questions) Excluded (Expired) Exc…" at bounding box center [197, 61] width 48 height 9
click at [173, 57] on select "Choose an option... Pending Applied Excluded (Questions) Excluded (Expired) Exc…" at bounding box center [197, 61] width 48 height 9
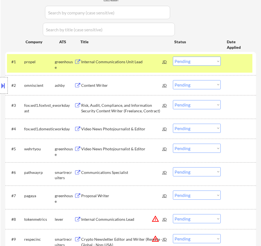
click at [148, 63] on div "Internal Communications Unit Lead" at bounding box center [121, 62] width 81 height 6
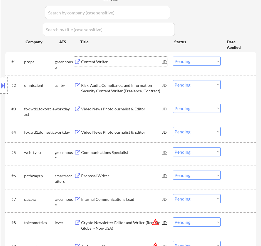
click at [186, 60] on select "Choose an option... Pending Applied Excluded (Questions) Excluded (Expired) Exc…" at bounding box center [197, 61] width 48 height 9
click at [173, 57] on select "Choose an option... Pending Applied Excluded (Questions) Excluded (Expired) Exc…" at bounding box center [197, 61] width 48 height 9
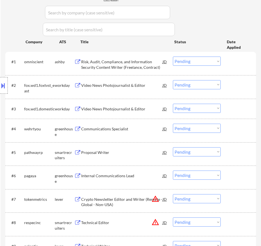
click at [140, 64] on div "Risk, Audit, Compliance, and Information Security Content Writer (Freelance, Co…" at bounding box center [121, 64] width 81 height 11
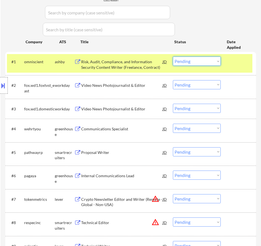
click at [190, 62] on select "Choose an option... Pending Applied Excluded (Questions) Excluded (Expired) Exc…" at bounding box center [197, 61] width 48 height 9
click at [173, 57] on select "Choose an option... Pending Applied Excluded (Questions) Excluded (Expired) Exc…" at bounding box center [197, 61] width 48 height 9
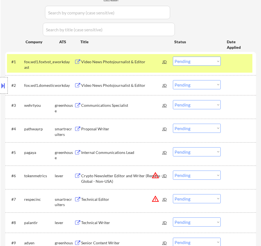
click at [142, 62] on div "Video News Photojournalist & Editor" at bounding box center [121, 62] width 81 height 6
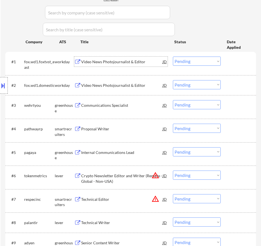
click at [191, 59] on select "Choose an option... Pending Applied Excluded (Questions) Excluded (Expired) Exc…" at bounding box center [197, 61] width 48 height 9
click at [150, 61] on div "Video News Photojournalist & Editor" at bounding box center [121, 62] width 81 height 6
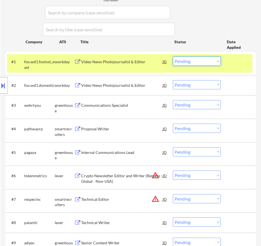
click at [183, 62] on select "Choose an option... Pending Applied Excluded (Questions) Excluded (Expired) Exc…" at bounding box center [197, 61] width 48 height 9
click at [173, 57] on select "Choose an option... Pending Applied Excluded (Questions) Excluded (Expired) Exc…" at bounding box center [197, 61] width 48 height 9
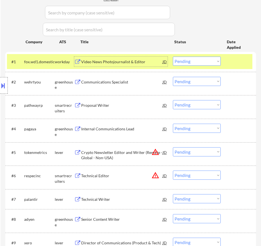
click at [146, 64] on div "Video News Photojournalist & Editor" at bounding box center [121, 62] width 81 height 6
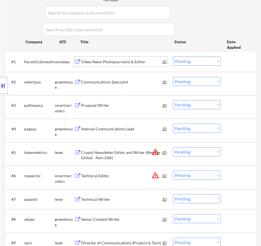
click at [190, 62] on select "Choose an option... Pending Applied Excluded (Questions) Excluded (Expired) Exc…" at bounding box center [197, 61] width 48 height 9
select select ""excluded__bad_match_""
click at [173, 57] on select "Choose an option... Pending Applied Excluded (Questions) Excluded (Expired) Exc…" at bounding box center [197, 61] width 48 height 9
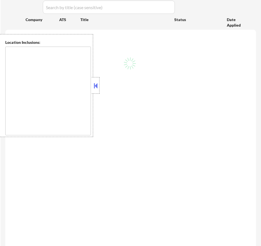
scroll to position [167, 0]
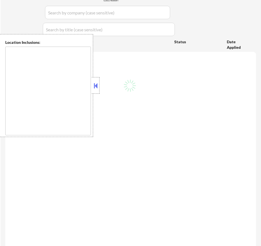
type textarea "[GEOGRAPHIC_DATA], [GEOGRAPHIC_DATA] [GEOGRAPHIC_DATA], [GEOGRAPHIC_DATA] [GEOG…"
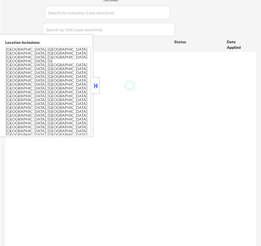
click at [97, 87] on button at bounding box center [95, 86] width 6 height 8
select select ""pending""
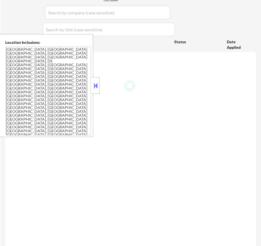
select select ""pending""
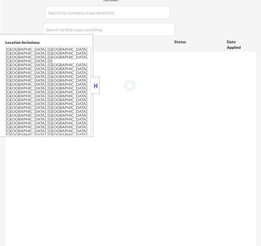
select select ""pending""
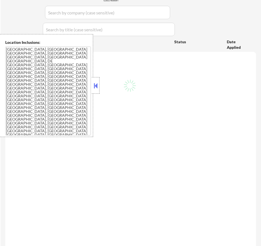
select select ""pending""
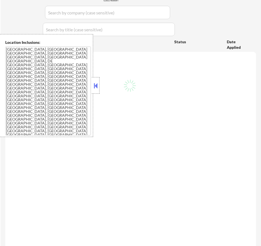
select select ""pending""
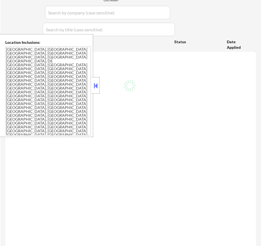
select select ""pending""
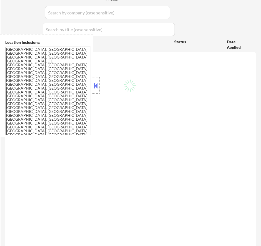
select select ""pending""
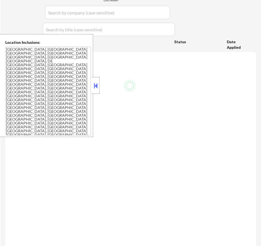
select select ""pending""
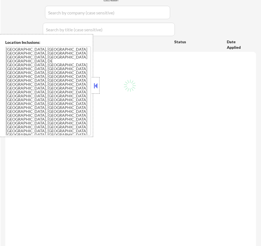
select select ""pending""
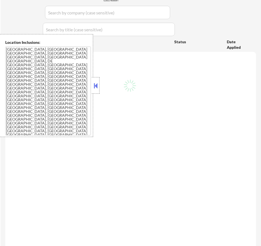
select select ""pending""
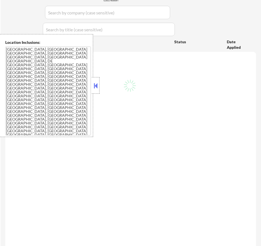
select select ""pending""
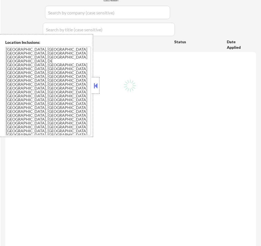
select select ""pending""
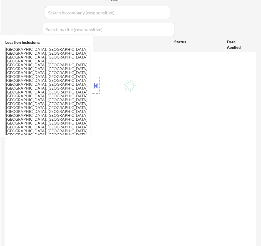
select select ""pending""
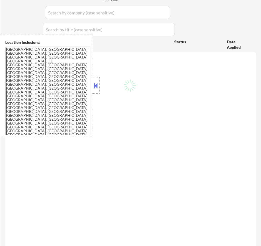
select select ""pending""
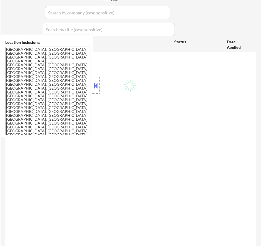
select select ""pending""
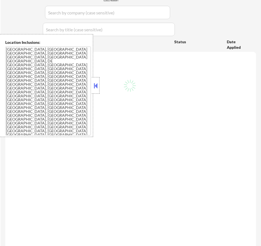
select select ""pending""
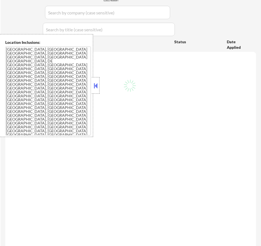
select select ""pending""
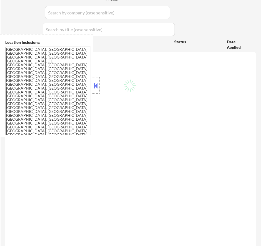
select select ""pending""
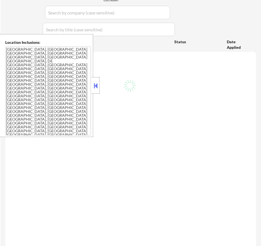
select select ""pending""
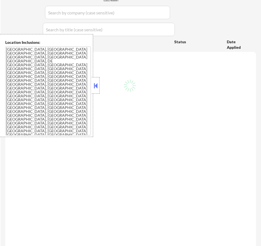
select select ""pending""
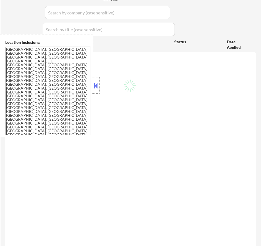
select select ""pending""
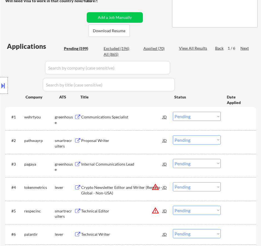
scroll to position [111, 0]
click at [144, 116] on div "Communications Specialist" at bounding box center [121, 118] width 81 height 6
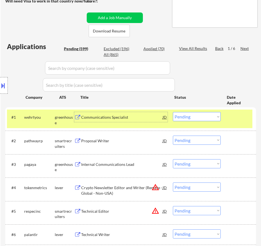
click at [199, 118] on select "Choose an option... Pending Applied Excluded (Questions) Excluded (Expired) Exc…" at bounding box center [197, 116] width 48 height 9
click at [173, 112] on select "Choose an option... Pending Applied Excluded (Questions) Excluded (Expired) Exc…" at bounding box center [197, 116] width 48 height 9
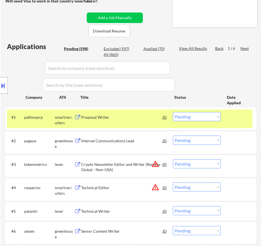
click at [148, 119] on div "Proposal Writer" at bounding box center [121, 118] width 81 height 6
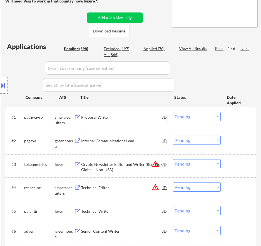
click at [182, 115] on select "Choose an option... Pending Applied Excluded (Questions) Excluded (Expired) Exc…" at bounding box center [197, 116] width 48 height 9
click at [173, 112] on select "Choose an option... Pending Applied Excluded (Questions) Excluded (Expired) Exc…" at bounding box center [197, 116] width 48 height 9
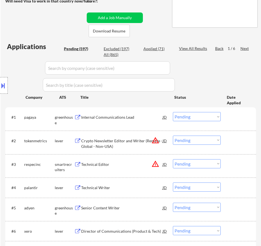
click at [132, 116] on div "Internal Communications Lead" at bounding box center [121, 118] width 81 height 6
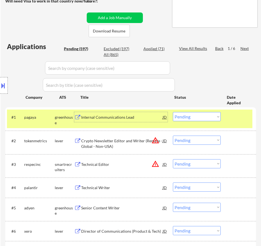
click at [198, 118] on select "Choose an option... Pending Applied Excluded (Questions) Excluded (Expired) Exc…" at bounding box center [197, 116] width 48 height 9
click at [173, 112] on select "Choose an option... Pending Applied Excluded (Questions) Excluded (Expired) Exc…" at bounding box center [197, 116] width 48 height 9
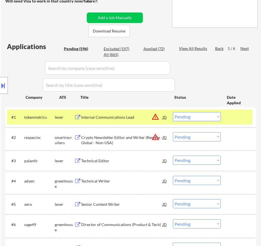
click at [131, 116] on div "Internal Communications Lead" at bounding box center [121, 118] width 81 height 6
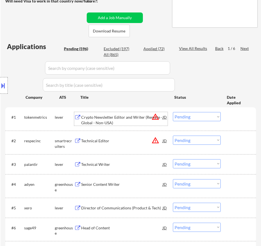
click at [5, 84] on button at bounding box center [3, 85] width 6 height 9
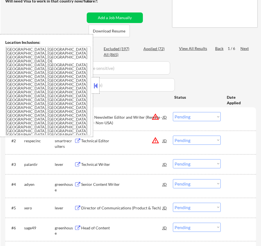
click at [195, 117] on select "Choose an option... Pending Applied Excluded (Questions) Excluded (Expired) Exc…" at bounding box center [197, 116] width 48 height 9
click at [173, 112] on select "Choose an option... Pending Applied Excluded (Questions) Excluded (Expired) Exc…" at bounding box center [197, 116] width 48 height 9
click at [95, 87] on button at bounding box center [95, 86] width 6 height 8
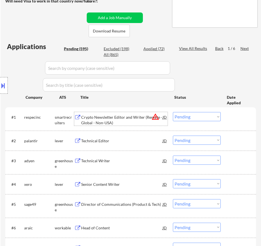
click at [107, 125] on div "Crypto Newsletter Editor and Writer (Remote - Global - Non-USA)" at bounding box center [121, 120] width 81 height 11
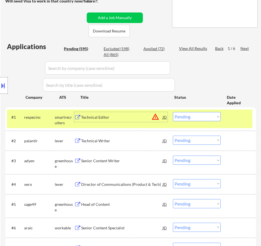
click at [183, 117] on select "Choose an option... Pending Applied Excluded (Questions) Excluded (Expired) Exc…" at bounding box center [197, 116] width 48 height 9
click at [173, 112] on select "Choose an option... Pending Applied Excluded (Questions) Excluded (Expired) Exc…" at bounding box center [197, 116] width 48 height 9
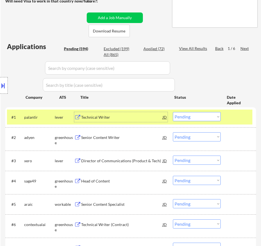
click at [120, 119] on div "Technical Writer" at bounding box center [121, 118] width 81 height 6
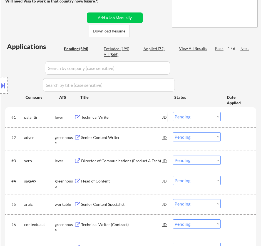
click at [190, 118] on select "Choose an option... Pending Applied Excluded (Questions) Excluded (Expired) Exc…" at bounding box center [197, 116] width 48 height 9
click at [173, 112] on select "Choose an option... Pending Applied Excluded (Questions) Excluded (Expired) Exc…" at bounding box center [197, 116] width 48 height 9
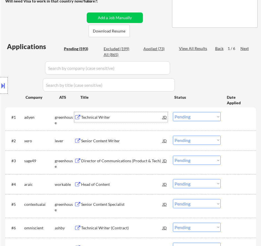
click at [135, 117] on div "Technical Writer" at bounding box center [121, 118] width 81 height 6
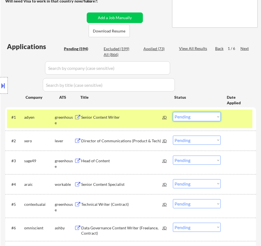
click at [189, 116] on select "Choose an option... Pending Applied Excluded (Questions) Excluded (Expired) Exc…" at bounding box center [197, 116] width 48 height 9
click at [173, 112] on select "Choose an option... Pending Applied Excluded (Questions) Excluded (Expired) Exc…" at bounding box center [197, 116] width 48 height 9
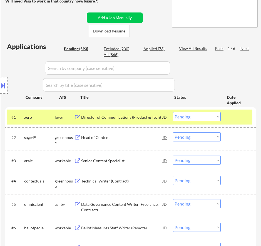
click at [132, 116] on div "Director of Communications (Product & Tech)" at bounding box center [121, 118] width 81 height 6
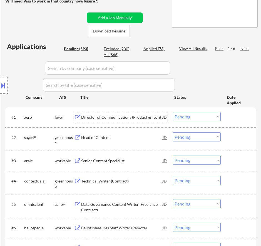
click at [197, 116] on select "Choose an option... Pending Applied Excluded (Questions) Excluded (Expired) Exc…" at bounding box center [197, 116] width 48 height 9
click at [173, 112] on select "Choose an option... Pending Applied Excluded (Questions) Excluded (Expired) Exc…" at bounding box center [197, 116] width 48 height 9
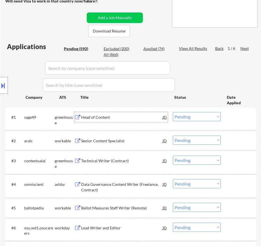
click at [142, 120] on div "Head of Content" at bounding box center [121, 118] width 81 height 6
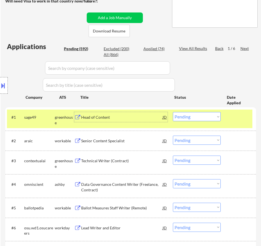
click at [186, 117] on select "Choose an option... Pending Applied Excluded (Questions) Excluded (Expired) Exc…" at bounding box center [197, 116] width 48 height 9
click at [173, 112] on select "Choose an option... Pending Applied Excluded (Questions) Excluded (Expired) Exc…" at bounding box center [197, 116] width 48 height 9
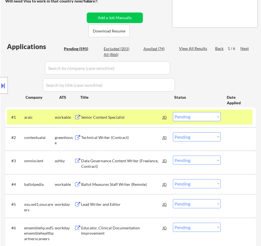
click at [136, 121] on div "Senior Content Specialist" at bounding box center [121, 117] width 81 height 10
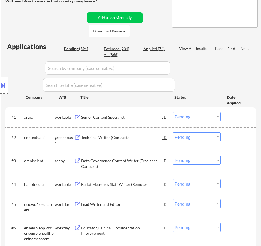
click at [208, 116] on select "Choose an option... Pending Applied Excluded (Questions) Excluded (Expired) Exc…" at bounding box center [197, 116] width 48 height 9
click at [173, 112] on select "Choose an option... Pending Applied Excluded (Questions) Excluded (Expired) Exc…" at bounding box center [197, 116] width 48 height 9
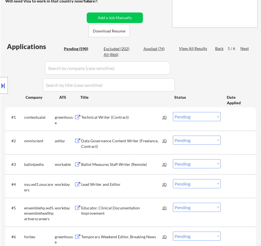
click at [149, 118] on div "Technical Writer (Contract)" at bounding box center [121, 118] width 81 height 6
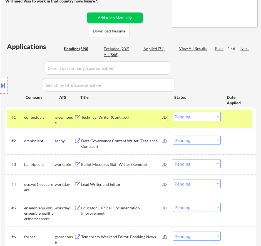
click at [201, 117] on select "Choose an option... Pending Applied Excluded (Questions) Excluded (Expired) Exc…" at bounding box center [197, 116] width 48 height 9
click at [173, 112] on select "Choose an option... Pending Applied Excluded (Questions) Excluded (Expired) Exc…" at bounding box center [197, 116] width 48 height 9
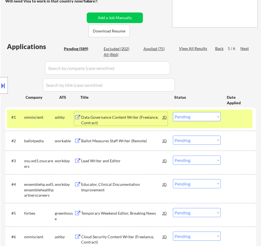
click at [150, 120] on div "Data Governance Content Writer (Freelance, Contract)" at bounding box center [121, 120] width 81 height 11
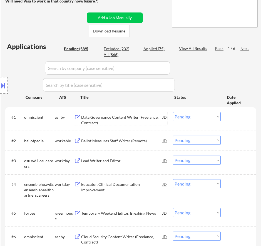
click at [203, 116] on select "Choose an option... Pending Applied Excluded (Questions) Excluded (Expired) Exc…" at bounding box center [197, 116] width 48 height 9
click at [173, 112] on select "Choose an option... Pending Applied Excluded (Questions) Excluded (Expired) Exc…" at bounding box center [197, 116] width 48 height 9
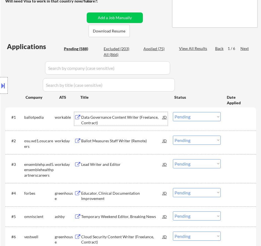
click at [133, 121] on div "Data Governance Content Writer (Freelance, Contract)" at bounding box center [121, 120] width 81 height 11
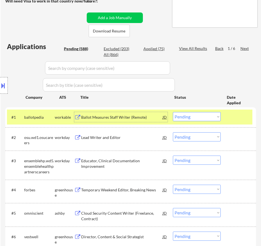
click at [179, 116] on select "Choose an option... Pending Applied Excluded (Questions) Excluded (Expired) Exc…" at bounding box center [197, 116] width 48 height 9
click at [173, 112] on select "Choose an option... Pending Applied Excluded (Questions) Excluded (Expired) Exc…" at bounding box center [197, 116] width 48 height 9
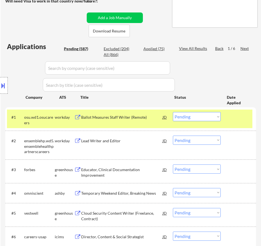
click at [152, 121] on div "Ballot Measures Staff Writer (Remote)" at bounding box center [121, 117] width 81 height 10
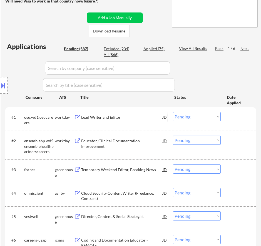
click at [186, 115] on select "Choose an option... Pending Applied Excluded (Questions) Excluded (Expired) Exc…" at bounding box center [197, 116] width 48 height 9
click at [173, 112] on select "Choose an option... Pending Applied Excluded (Questions) Excluded (Expired) Exc…" at bounding box center [197, 116] width 48 height 9
select select ""pending""
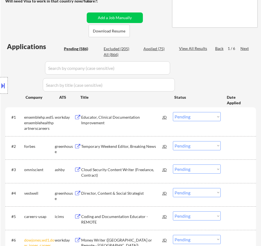
scroll to position [194, 0]
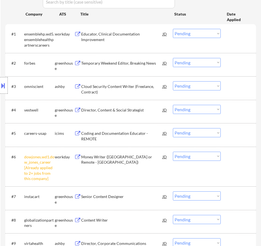
click at [185, 154] on select "Choose an option... Pending Applied Excluded (Questions) Excluded (Expired) Exc…" at bounding box center [197, 156] width 48 height 9
click at [173, 152] on select "Choose an option... Pending Applied Excluded (Questions) Excluded (Expired) Exc…" at bounding box center [197, 156] width 48 height 9
select select ""pending""
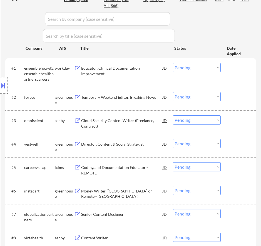
scroll to position [139, 0]
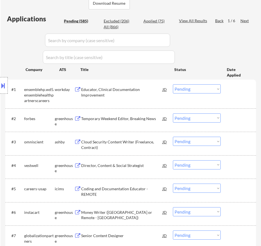
click at [121, 87] on div "Educator, Clinical Documentation Improvement" at bounding box center [121, 92] width 81 height 11
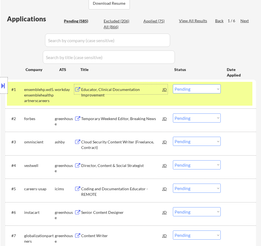
click at [186, 86] on select "Choose an option... Pending Applied Excluded (Questions) Excluded (Expired) Exc…" at bounding box center [197, 88] width 48 height 9
click at [173, 84] on select "Choose an option... Pending Applied Excluded (Questions) Excluded (Expired) Exc…" at bounding box center [197, 88] width 48 height 9
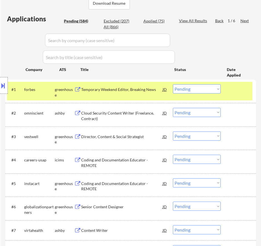
click at [141, 90] on div "Temporary Weekend Editor, Breaking News" at bounding box center [121, 90] width 81 height 6
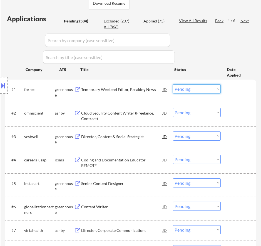
click at [197, 90] on select "Choose an option... Pending Applied Excluded (Questions) Excluded (Expired) Exc…" at bounding box center [197, 88] width 48 height 9
click at [173, 84] on select "Choose an option... Pending Applied Excluded (Questions) Excluded (Expired) Exc…" at bounding box center [197, 88] width 48 height 9
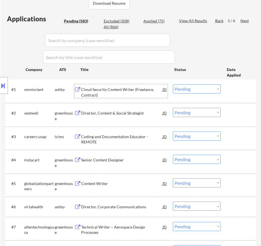
click at [138, 92] on div "Cloud Security Content Writer (Freelance, Contract)" at bounding box center [121, 92] width 81 height 11
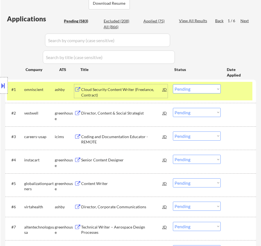
click at [186, 88] on select "Choose an option... Pending Applied Excluded (Questions) Excluded (Expired) Exc…" at bounding box center [197, 88] width 48 height 9
click at [173, 84] on select "Choose an option... Pending Applied Excluded (Questions) Excluded (Expired) Exc…" at bounding box center [197, 88] width 48 height 9
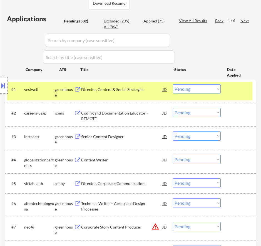
click at [139, 91] on div "Director, Content & Social Strategist" at bounding box center [121, 90] width 81 height 6
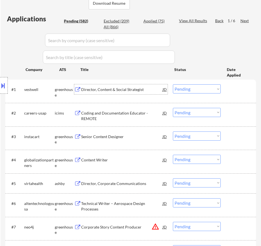
click at [183, 87] on select "Choose an option... Pending Applied Excluded (Questions) Excluded (Expired) Exc…" at bounding box center [197, 88] width 48 height 9
click at [173, 84] on select "Choose an option... Pending Applied Excluded (Questions) Excluded (Expired) Exc…" at bounding box center [197, 88] width 48 height 9
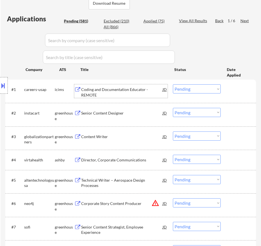
click at [135, 90] on div "Coding and Documentation Educator - REMOTE" at bounding box center [121, 92] width 81 height 11
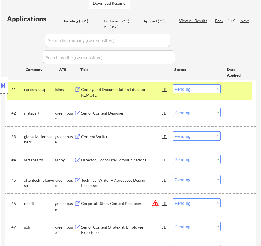
click at [208, 90] on select "Choose an option... Pending Applied Excluded (Questions) Excluded (Expired) Exc…" at bounding box center [197, 88] width 48 height 9
click at [173, 84] on select "Choose an option... Pending Applied Excluded (Questions) Excluded (Expired) Exc…" at bounding box center [197, 88] width 48 height 9
select select ""pending""
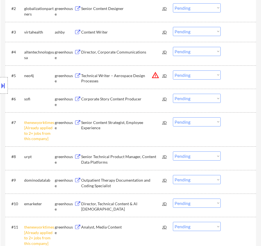
scroll to position [250, 0]
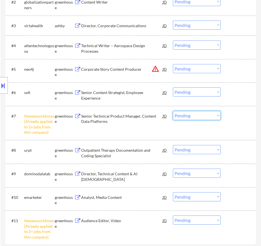
click at [206, 114] on select "Choose an option... Pending Applied Excluded (Questions) Excluded (Expired) Exc…" at bounding box center [197, 115] width 48 height 9
click at [173, 111] on select "Choose an option... Pending Applied Excluded (Questions) Excluded (Expired) Exc…" at bounding box center [197, 115] width 48 height 9
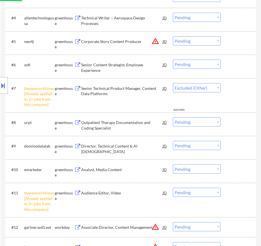
select select ""pending""
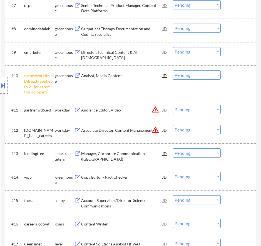
scroll to position [361, 0]
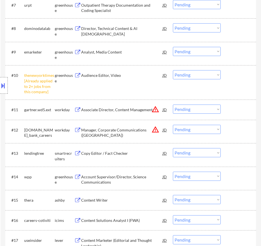
click at [197, 73] on select "Choose an option... Pending Applied Excluded (Questions) Excluded (Expired) Exc…" at bounding box center [197, 74] width 48 height 9
click at [173, 70] on select "Choose an option... Pending Applied Excluded (Questions) Excluded (Expired) Exc…" at bounding box center [197, 74] width 48 height 9
select select ""pending""
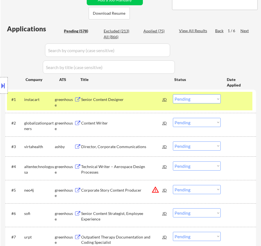
scroll to position [139, 0]
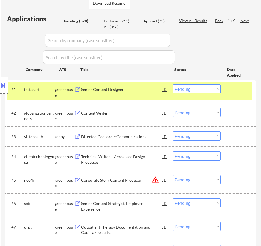
click at [145, 89] on div "Senior Content Designer" at bounding box center [121, 90] width 81 height 6
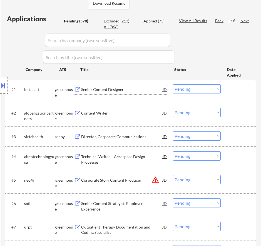
click at [205, 87] on select "Choose an option... Pending Applied Excluded (Questions) Excluded (Expired) Exc…" at bounding box center [197, 88] width 48 height 9
click at [173, 84] on select "Choose an option... Pending Applied Excluded (Questions) Excluded (Expired) Exc…" at bounding box center [197, 88] width 48 height 9
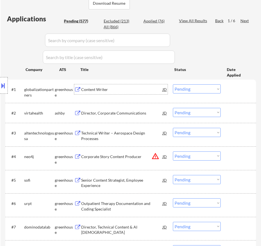
click at [134, 92] on div "Content Writer" at bounding box center [121, 90] width 81 height 6
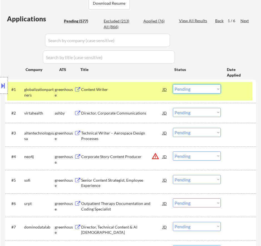
click at [199, 90] on select "Choose an option... Pending Applied Excluded (Questions) Excluded (Expired) Exc…" at bounding box center [197, 88] width 48 height 9
click at [173, 84] on select "Choose an option... Pending Applied Excluded (Questions) Excluded (Expired) Exc…" at bounding box center [197, 88] width 48 height 9
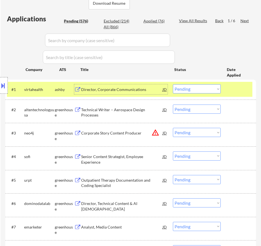
click at [146, 89] on div "Director, Corporate Communications" at bounding box center [121, 90] width 81 height 6
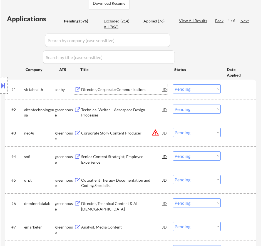
click at [197, 89] on select "Choose an option... Pending Applied Excluded (Questions) Excluded (Expired) Exc…" at bounding box center [197, 88] width 48 height 9
click at [173, 84] on select "Choose an option... Pending Applied Excluded (Questions) Excluded (Expired) Exc…" at bounding box center [197, 88] width 48 height 9
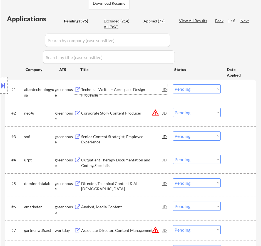
click at [131, 91] on div "Technical Writer – Aerospace Design Processes" at bounding box center [121, 92] width 81 height 11
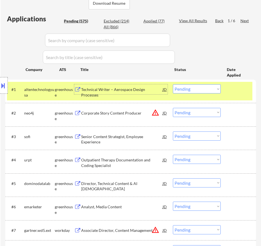
click at [183, 90] on select "Choose an option... Pending Applied Excluded (Questions) Excluded (Expired) Exc…" at bounding box center [197, 88] width 48 height 9
click at [173, 84] on select "Choose an option... Pending Applied Excluded (Questions) Excluded (Expired) Exc…" at bounding box center [197, 88] width 48 height 9
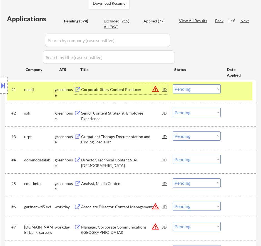
click at [140, 90] on div "Corporate Story Content Producer" at bounding box center [121, 90] width 81 height 6
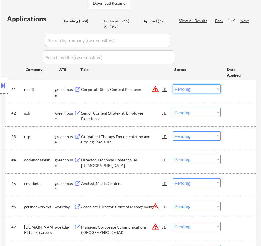
click at [186, 91] on select "Choose an option... Pending Applied Excluded (Questions) Excluded (Expired) Exc…" at bounding box center [197, 88] width 48 height 9
click at [173, 84] on select "Choose an option... Pending Applied Excluded (Questions) Excluded (Expired) Exc…" at bounding box center [197, 88] width 48 height 9
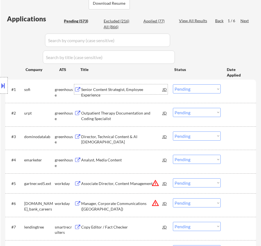
click at [145, 89] on div "Senior Content Strategist, Employee Experience" at bounding box center [121, 92] width 81 height 11
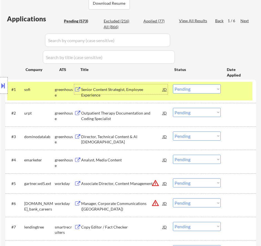
click at [202, 89] on select "Choose an option... Pending Applied Excluded (Questions) Excluded (Expired) Exc…" at bounding box center [197, 88] width 48 height 9
click at [173, 84] on select "Choose an option... Pending Applied Excluded (Questions) Excluded (Expired) Exc…" at bounding box center [197, 88] width 48 height 9
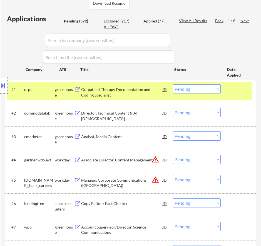
click at [149, 90] on div "Outpatient Therapy Documentation and Coding Specialist" at bounding box center [121, 92] width 81 height 11
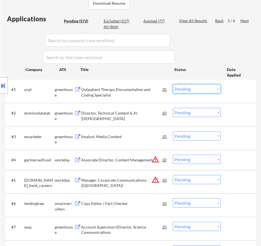
click at [191, 89] on select "Choose an option... Pending Applied Excluded (Questions) Excluded (Expired) Exc…" at bounding box center [197, 88] width 48 height 9
click at [173, 84] on select "Choose an option... Pending Applied Excluded (Questions) Excluded (Expired) Exc…" at bounding box center [197, 88] width 48 height 9
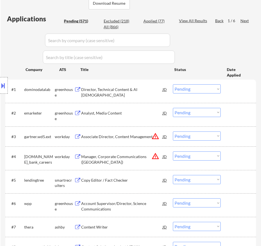
click at [144, 92] on div "Director, Technical Content & AI [DEMOGRAPHIC_DATA]" at bounding box center [121, 92] width 81 height 11
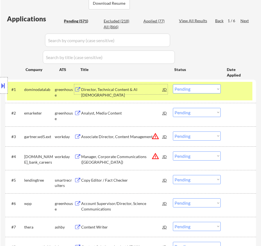
click at [192, 89] on select "Choose an option... Pending Applied Excluded (Questions) Excluded (Expired) Exc…" at bounding box center [197, 88] width 48 height 9
click at [173, 84] on select "Choose an option... Pending Applied Excluded (Questions) Excluded (Expired) Exc…" at bounding box center [197, 88] width 48 height 9
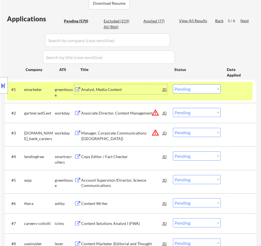
click at [135, 91] on div "Analyst, Media Content" at bounding box center [121, 90] width 81 height 6
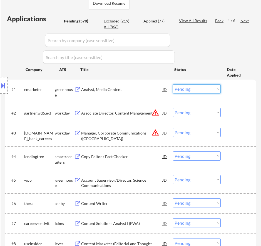
click at [195, 89] on select "Choose an option... Pending Applied Excluded (Questions) Excluded (Expired) Exc…" at bounding box center [197, 88] width 48 height 9
click at [173, 84] on select "Choose an option... Pending Applied Excluded (Questions) Excluded (Expired) Exc…" at bounding box center [197, 88] width 48 height 9
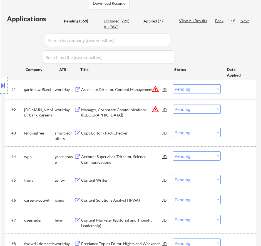
click at [138, 89] on div "Associate Director, Content Management" at bounding box center [121, 90] width 81 height 6
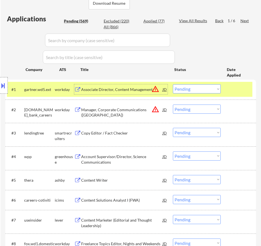
click at [3, 84] on button at bounding box center [3, 85] width 6 height 9
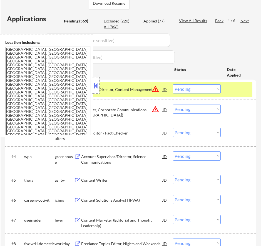
drag, startPoint x: 96, startPoint y: 87, endPoint x: 93, endPoint y: 80, distance: 6.9
click at [95, 87] on button at bounding box center [95, 86] width 6 height 8
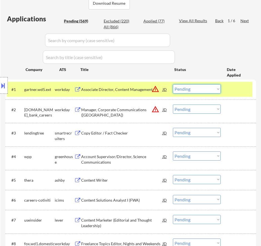
click at [188, 89] on select "Choose an option... Pending Applied Excluded (Questions) Excluded (Expired) Exc…" at bounding box center [197, 88] width 48 height 9
click at [173, 84] on select "Choose an option... Pending Applied Excluded (Questions) Excluded (Expired) Exc…" at bounding box center [197, 88] width 48 height 9
select select ""pending""
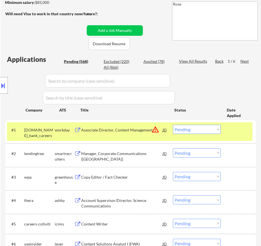
scroll to position [83, 0]
